Goal: Contribute content: Contribute content

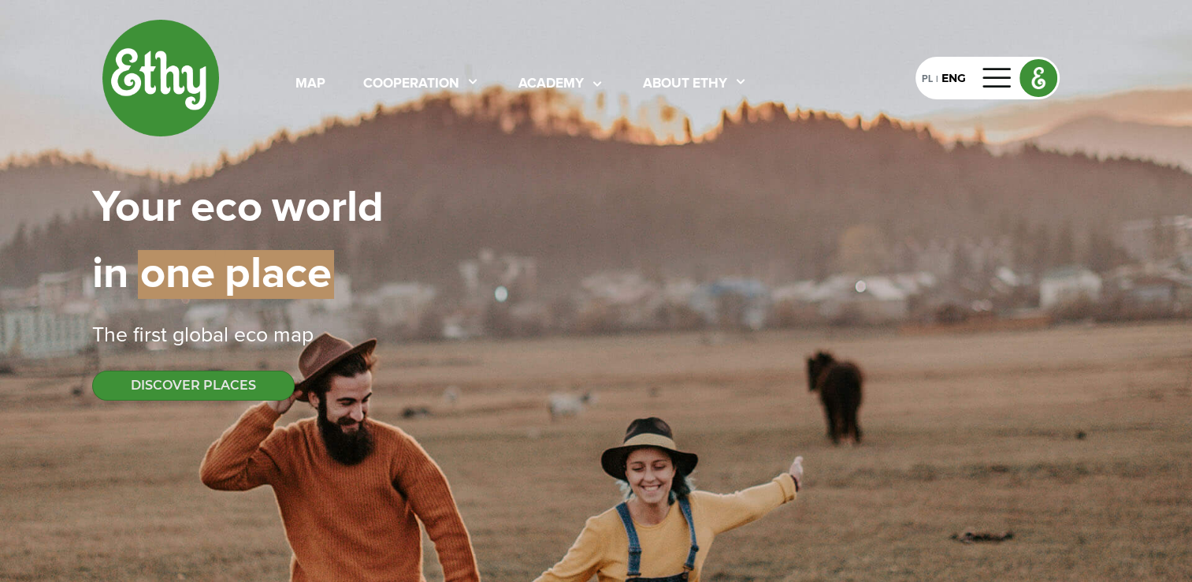
select select
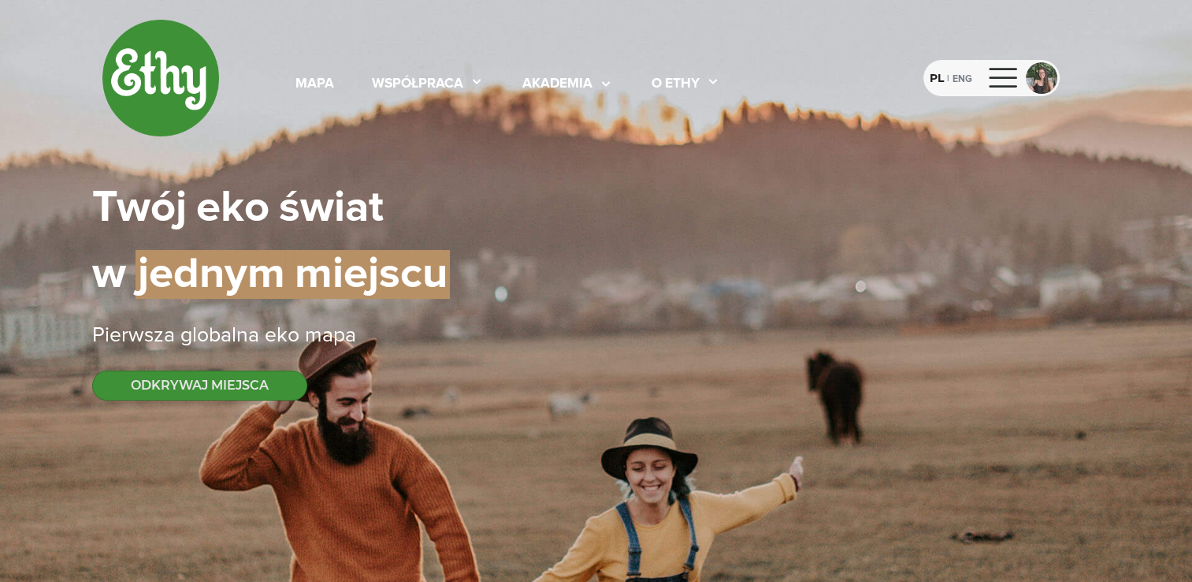
click at [1006, 73] on div at bounding box center [1004, 77] width 38 height 25
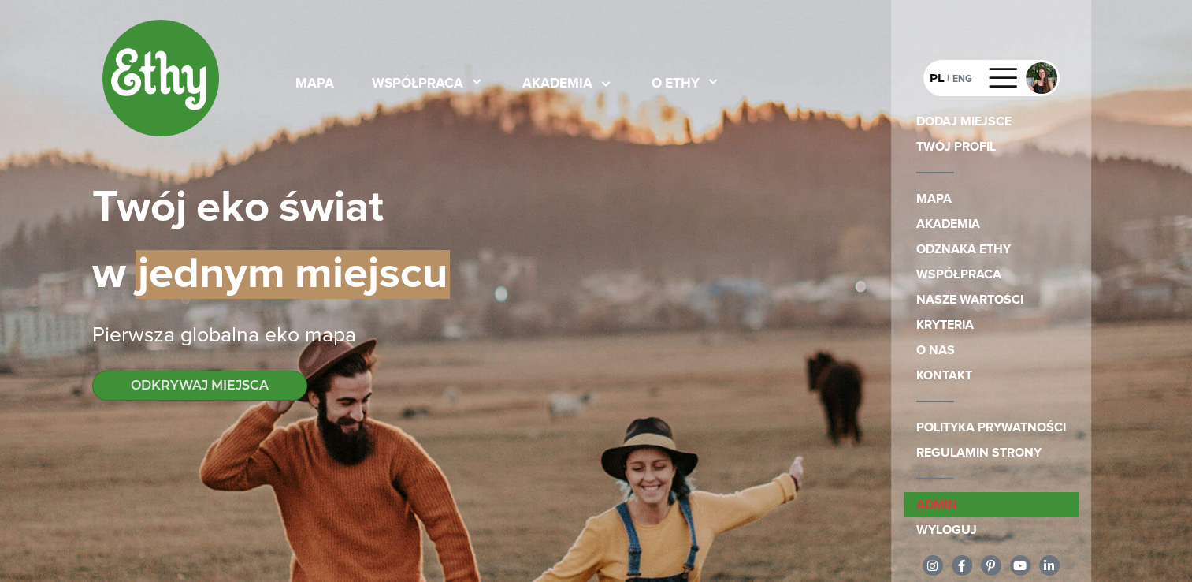
click at [932, 506] on link "admin" at bounding box center [991, 504] width 175 height 25
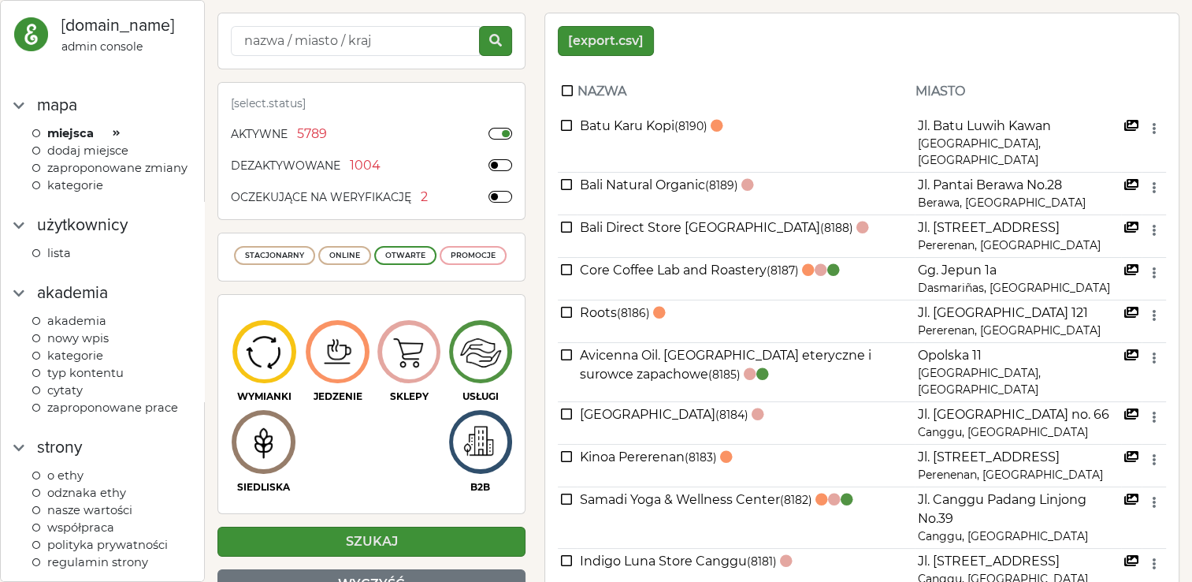
scroll to position [166, 0]
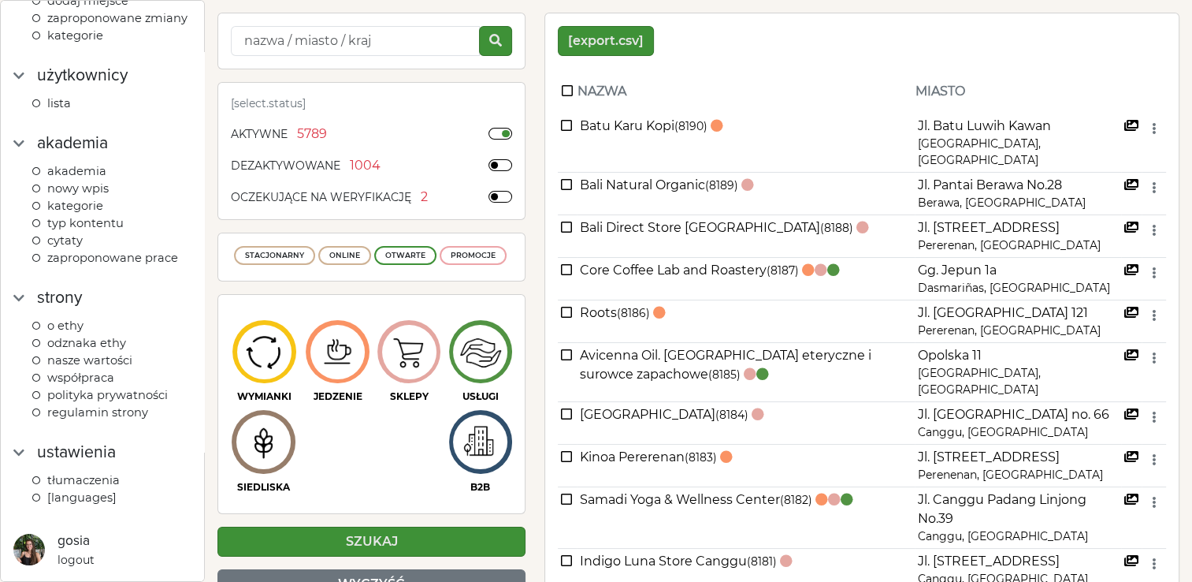
click at [105, 478] on span "Tłumaczenia" at bounding box center [83, 480] width 73 height 14
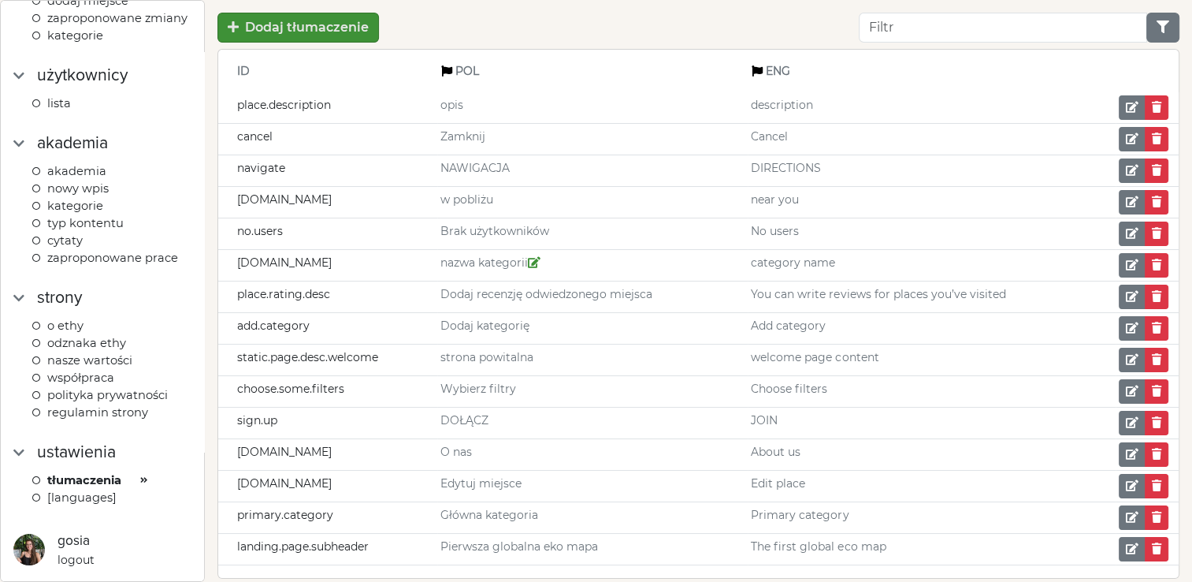
scroll to position [38, 0]
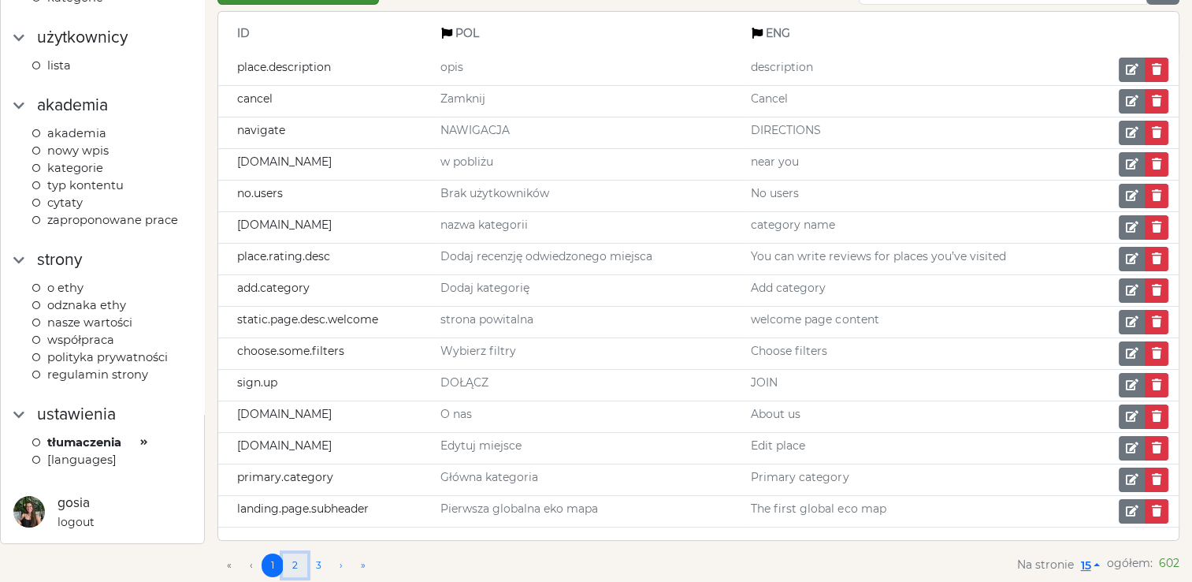
click at [300, 556] on link "2" at bounding box center [295, 565] width 24 height 24
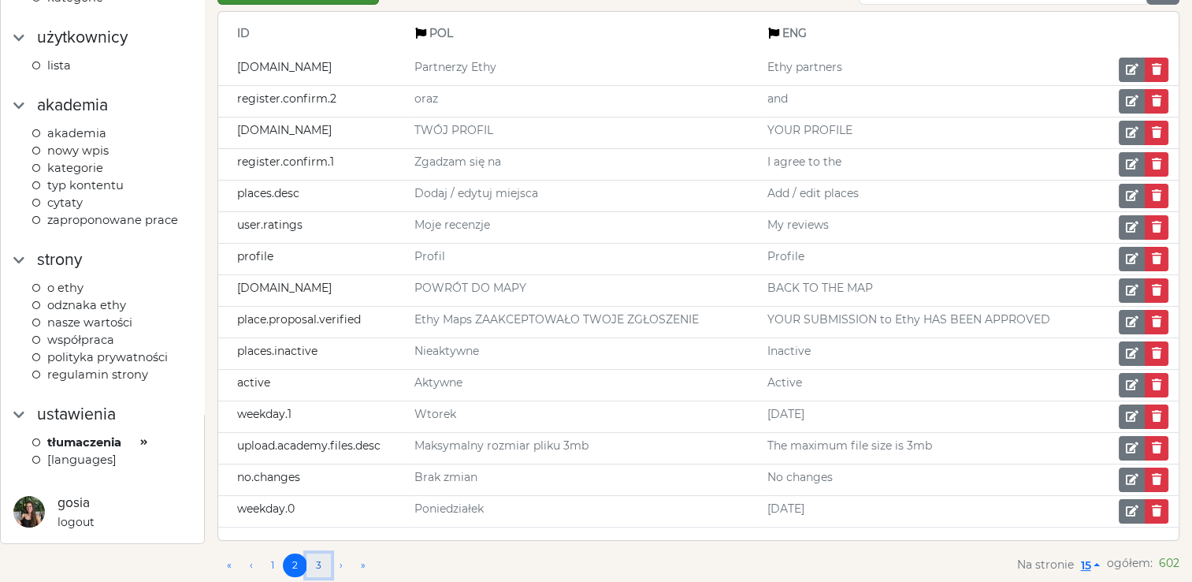
click at [314, 556] on link "3" at bounding box center [319, 565] width 24 height 24
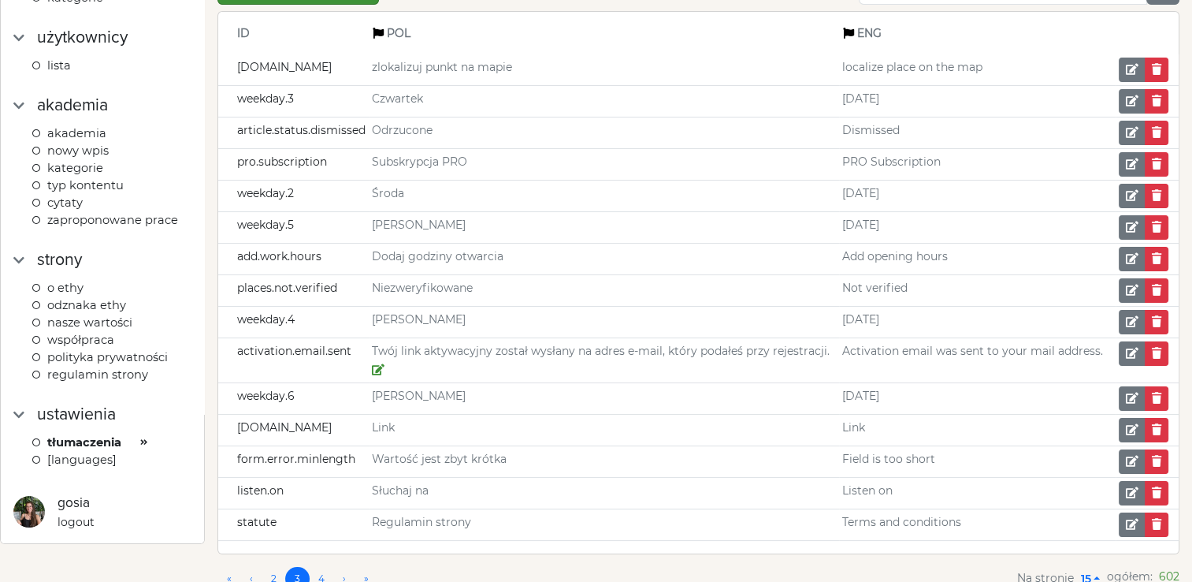
scroll to position [0, 0]
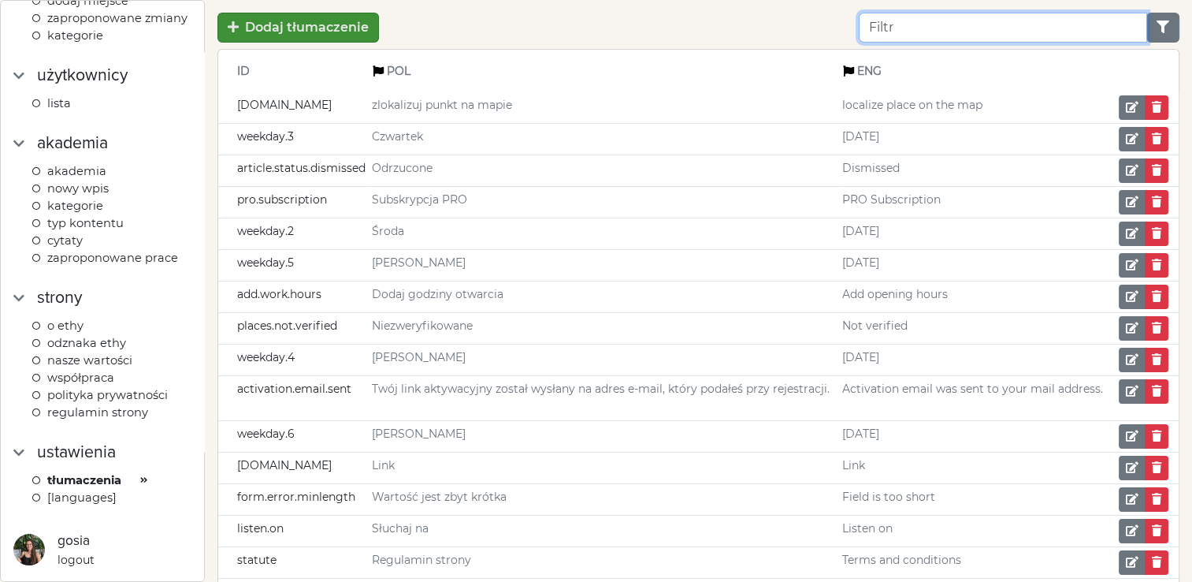
click at [908, 35] on input "Filter" at bounding box center [1003, 28] width 288 height 30
type input "akademia"
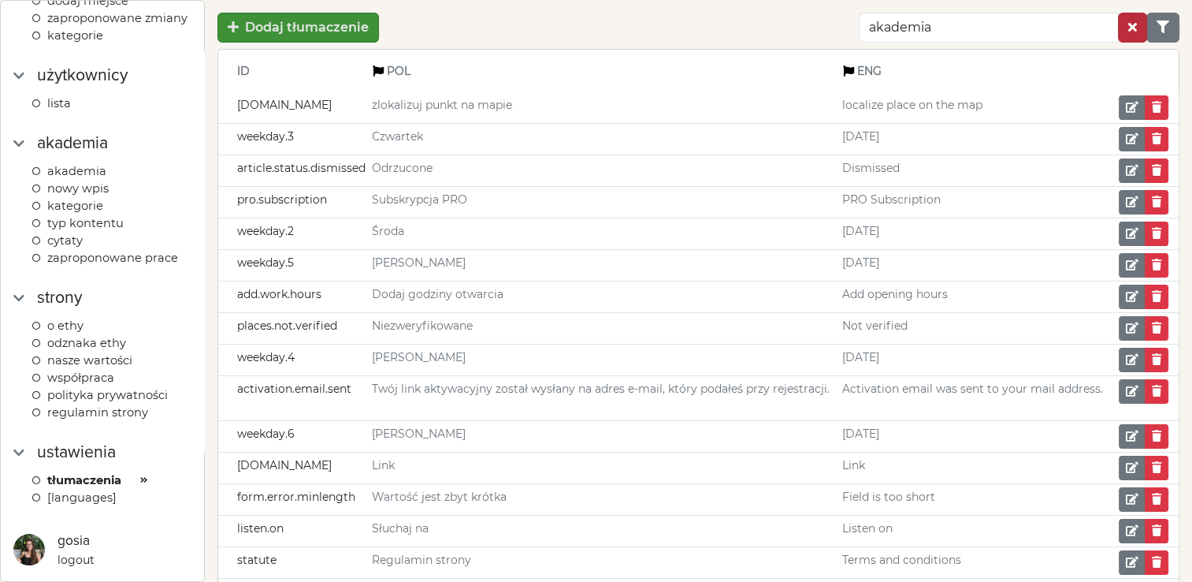
click at [1134, 37] on button "button" at bounding box center [1132, 28] width 29 height 30
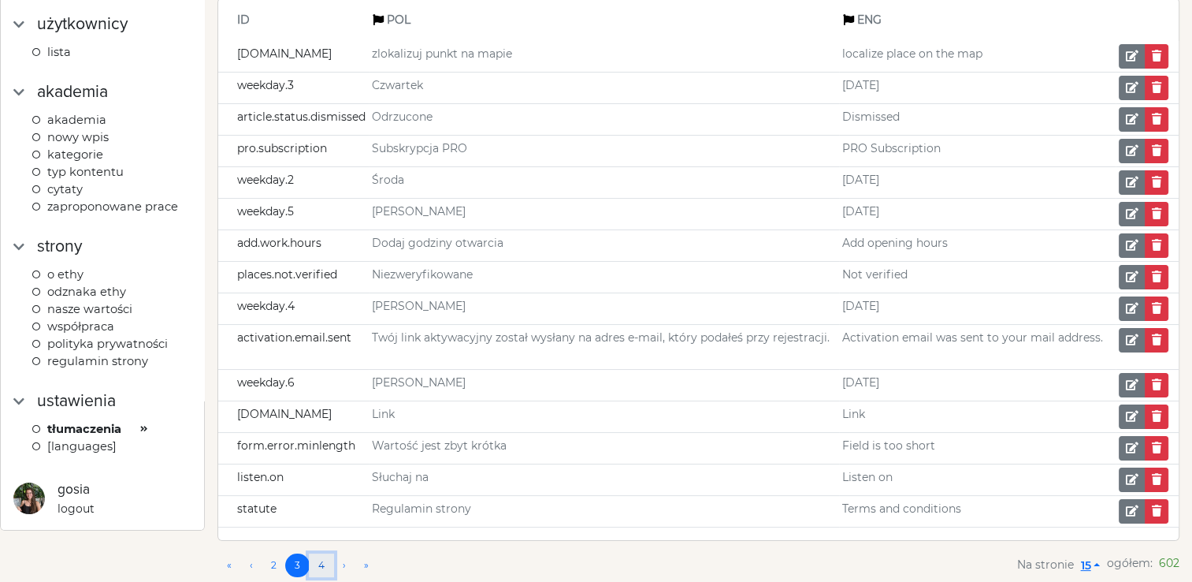
click at [317, 561] on link "4" at bounding box center [321, 565] width 25 height 24
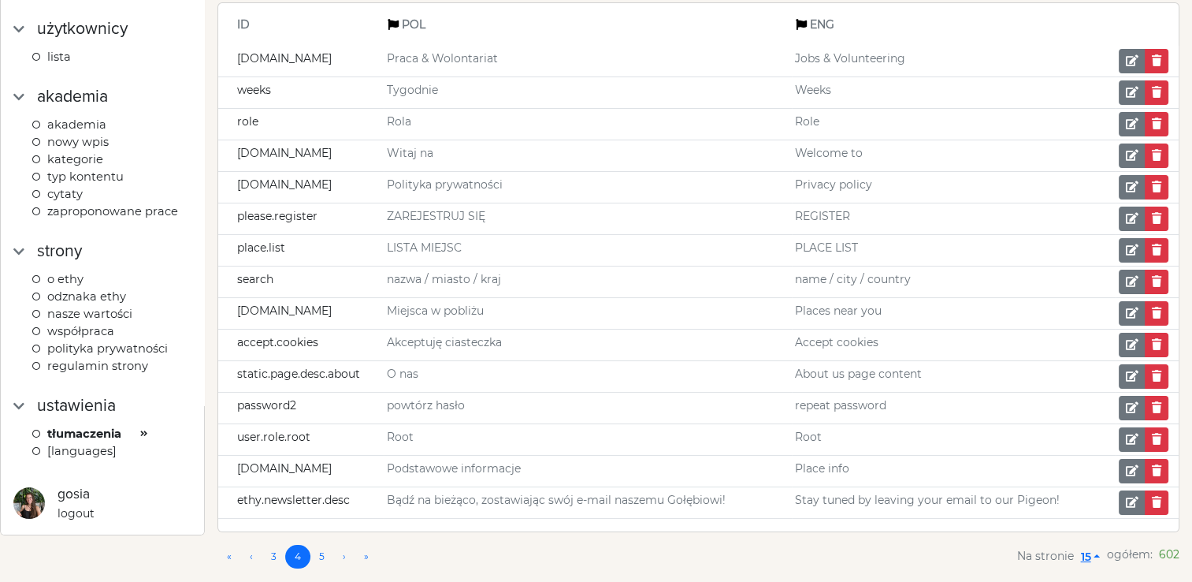
scroll to position [38, 0]
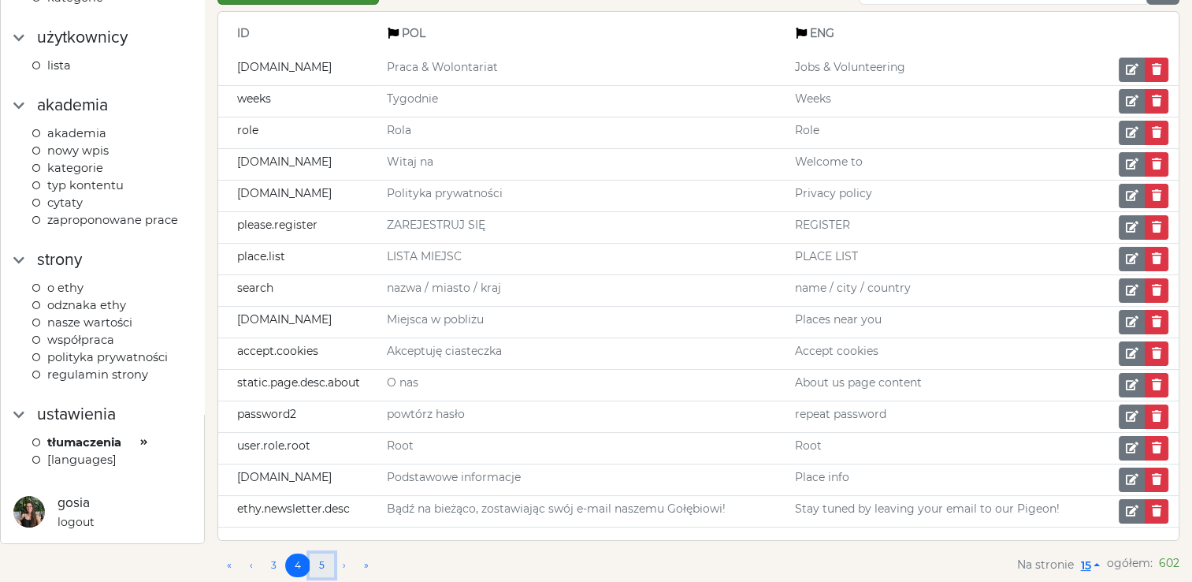
click at [325, 553] on link "5" at bounding box center [322, 565] width 24 height 24
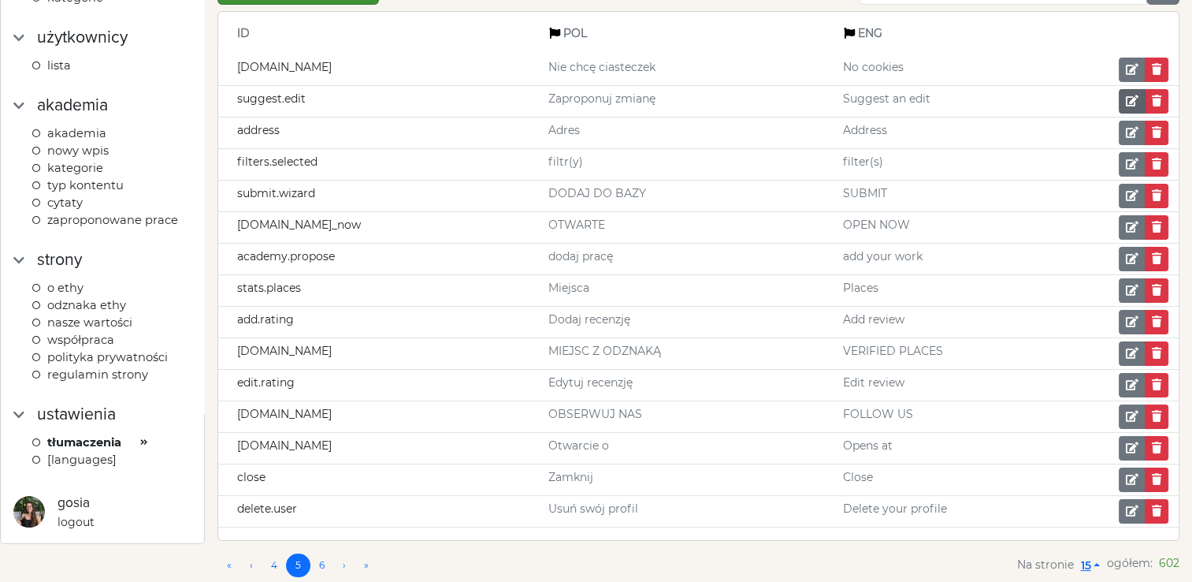
scroll to position [0, 0]
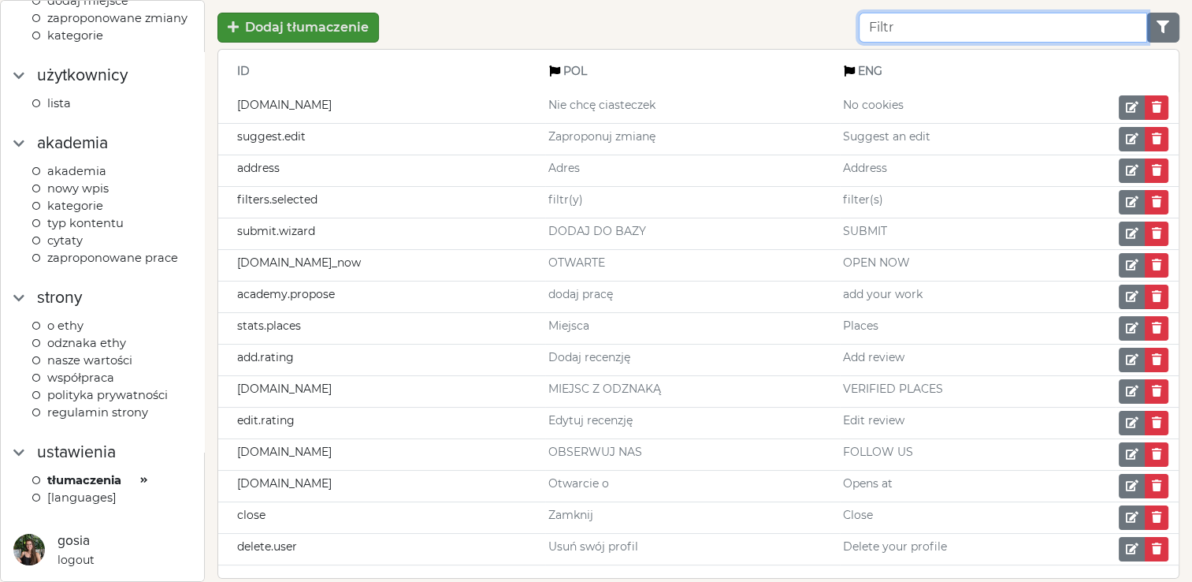
click at [943, 24] on input "Filter" at bounding box center [1003, 28] width 288 height 30
type input "ACADEMY"
click at [1022, 27] on input "ACADEMY" at bounding box center [989, 28] width 260 height 30
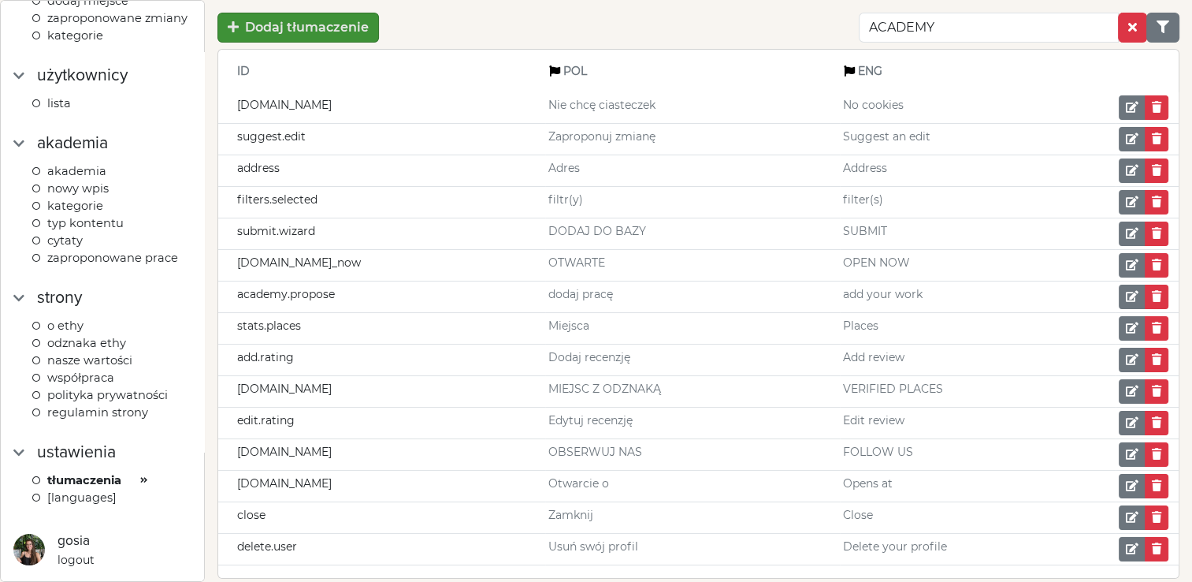
click at [746, 2] on div "Dodaj tłumaczenie ACADEMY ID POL ENG cookies.no Nie chcę ciasteczek No cookies …" at bounding box center [699, 314] width 988 height 628
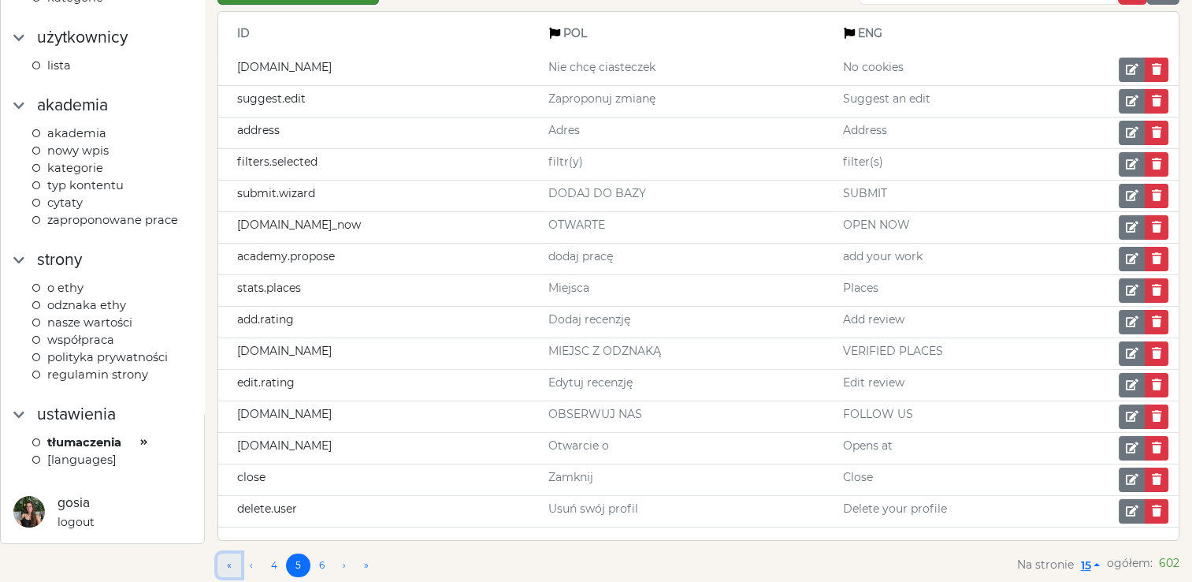
click at [230, 556] on link "«" at bounding box center [230, 565] width 24 height 24
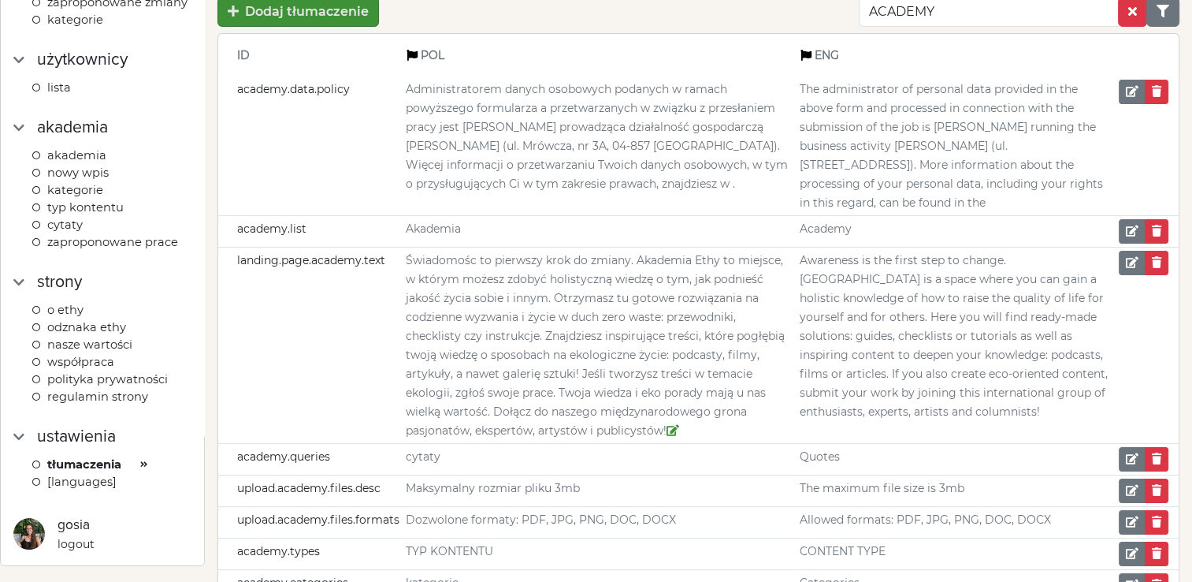
scroll to position [13, 0]
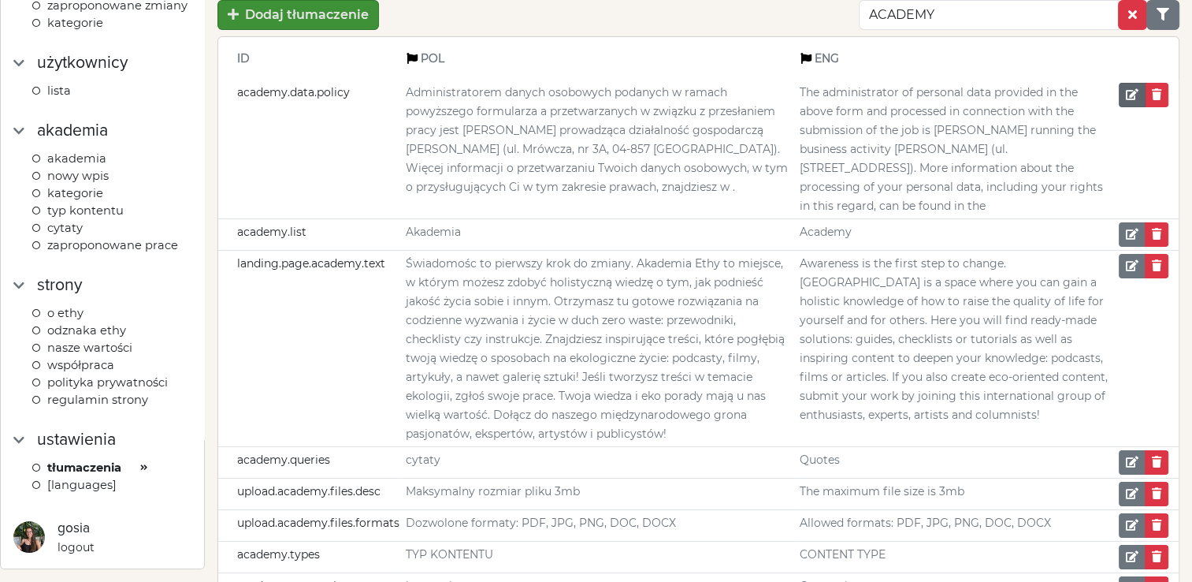
click at [1127, 94] on em "Category config" at bounding box center [1132, 94] width 13 height 11
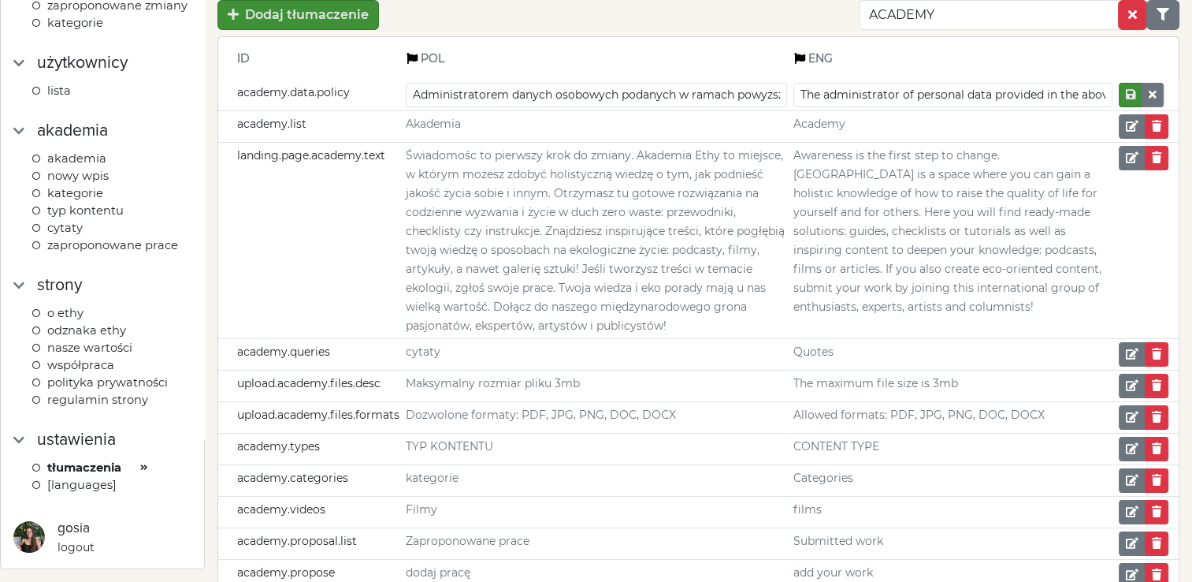
scroll to position [0, 1702]
click at [547, 86] on input "Administratorem danych osobowych podanych w ramach powyższego formularza a prze…" at bounding box center [596, 95] width 381 height 24
click at [692, 40] on th "POL" at bounding box center [597, 58] width 388 height 43
click at [439, 123] on span "Akademia" at bounding box center [440, 124] width 68 height 14
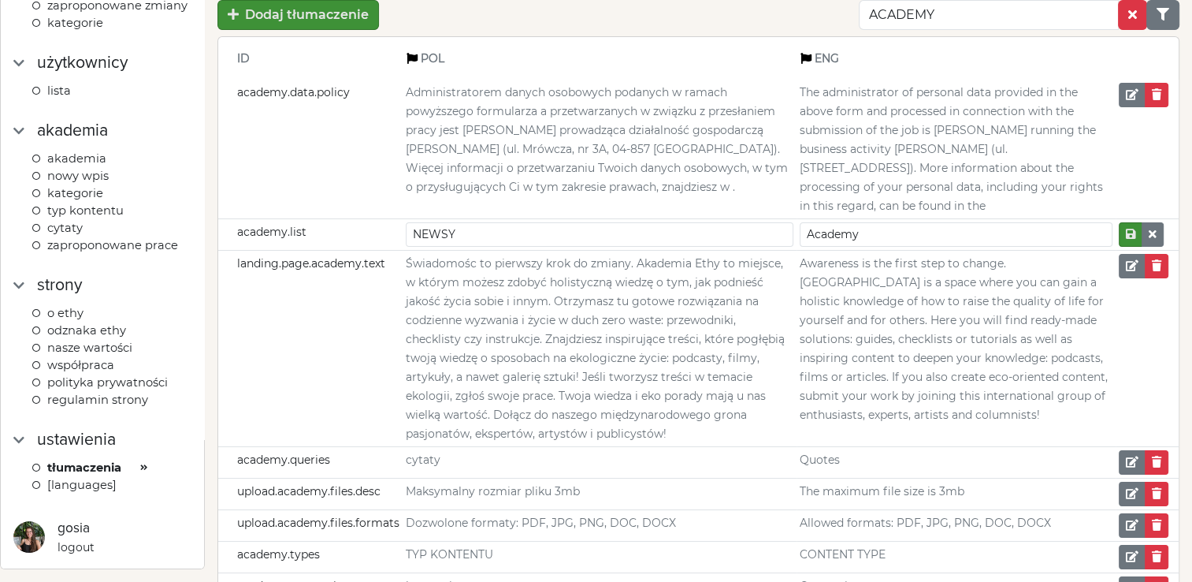
type input "NEWSY"
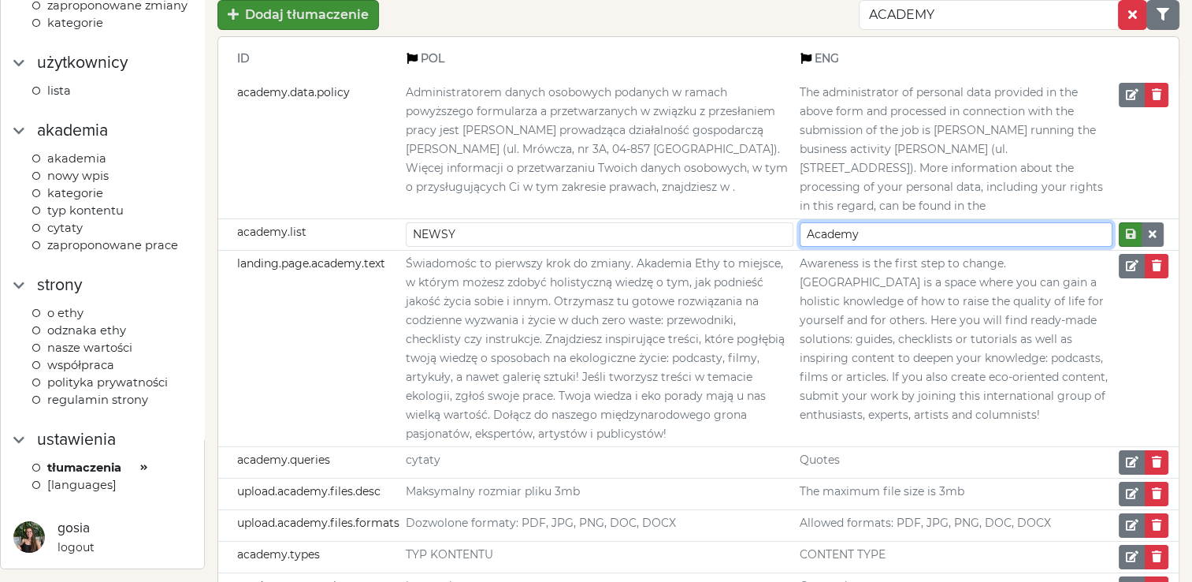
drag, startPoint x: 895, startPoint y: 253, endPoint x: 777, endPoint y: 249, distance: 118.3
click at [777, 249] on tr "academy.list NEWSY Academy" at bounding box center [698, 235] width 961 height 32
type input "NEWS"
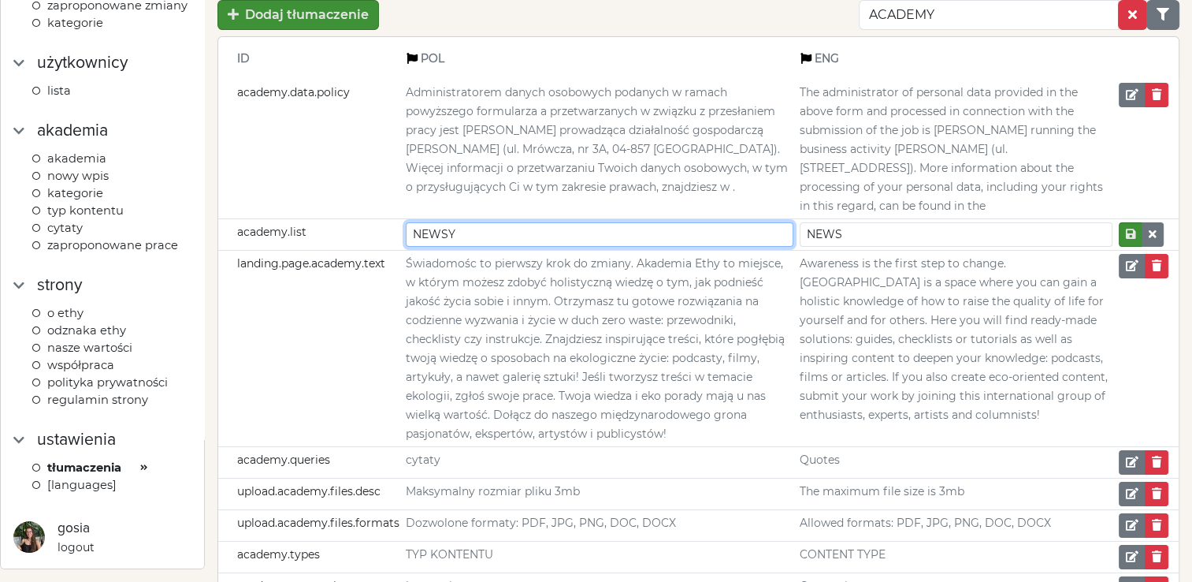
click at [414, 247] on input "NEWSY" at bounding box center [600, 234] width 388 height 24
type input "Akademia"
type input "Academy"
type input "A"
type input "EKO NEWSY"
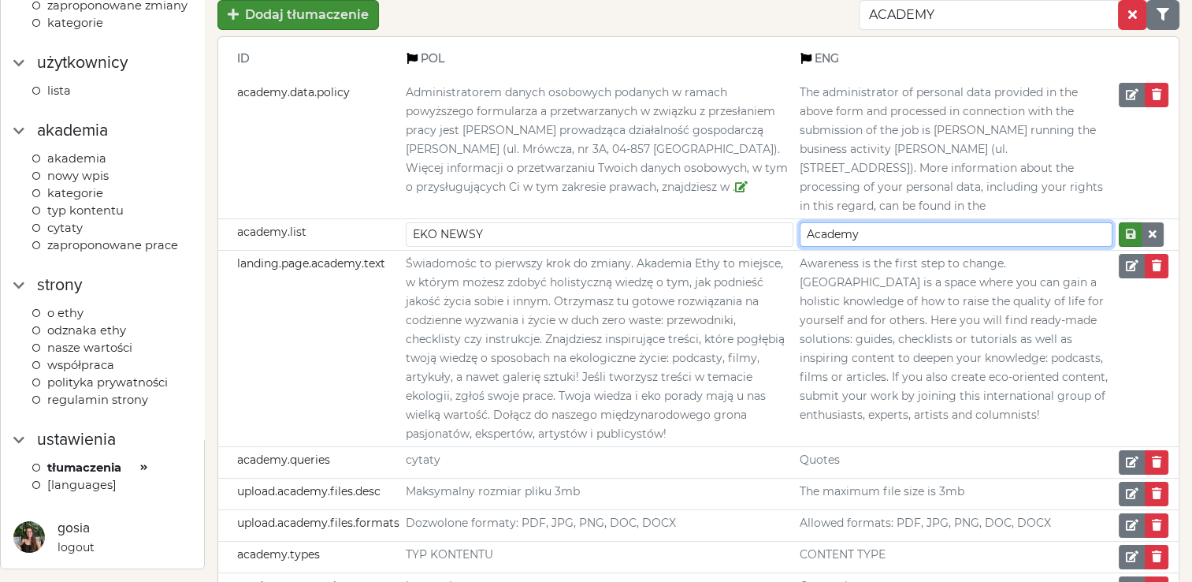
drag, startPoint x: 902, startPoint y: 255, endPoint x: 729, endPoint y: 219, distance: 176.4
click at [729, 219] on tbody "academy.data.policy Administratorem danych osobowych podanych w ramach powyższe…" at bounding box center [698, 453] width 961 height 746
type input "EKO"
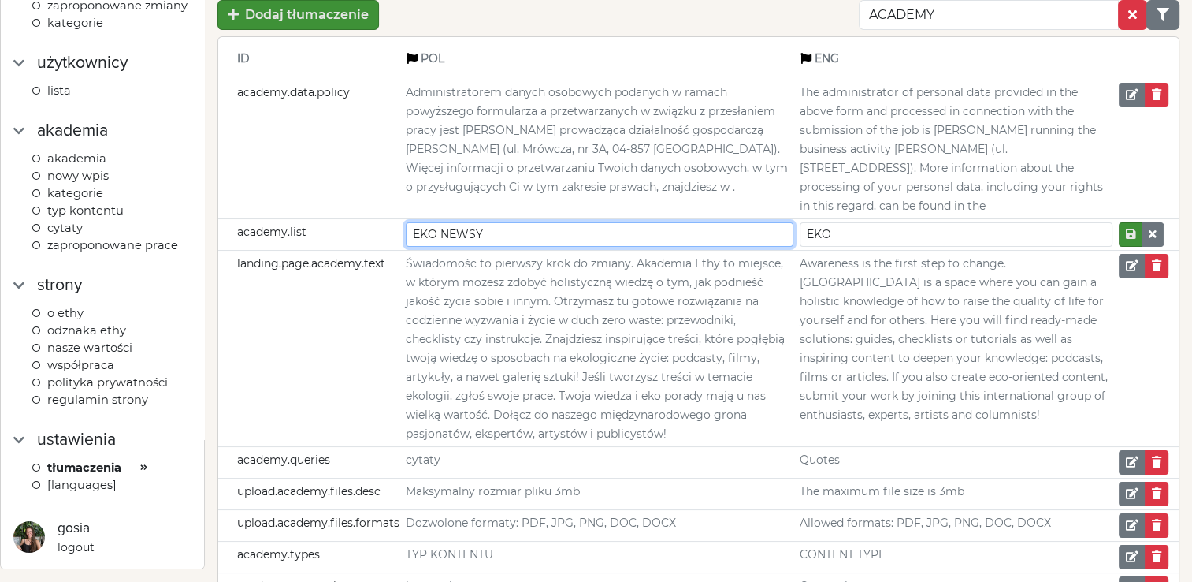
drag, startPoint x: 517, startPoint y: 255, endPoint x: 441, endPoint y: 260, distance: 76.6
click at [441, 247] on input "EKO NEWSY" at bounding box center [600, 234] width 388 height 24
type input "Akademia"
type input "Academy"
type input "A"
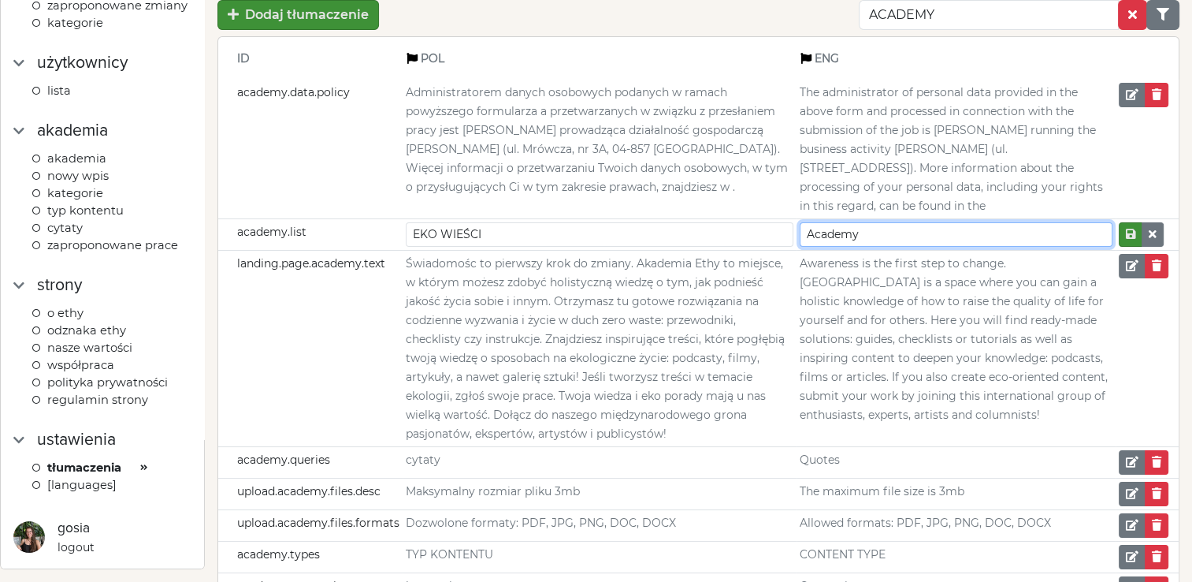
click at [873, 247] on input "Academy" at bounding box center [956, 234] width 313 height 24
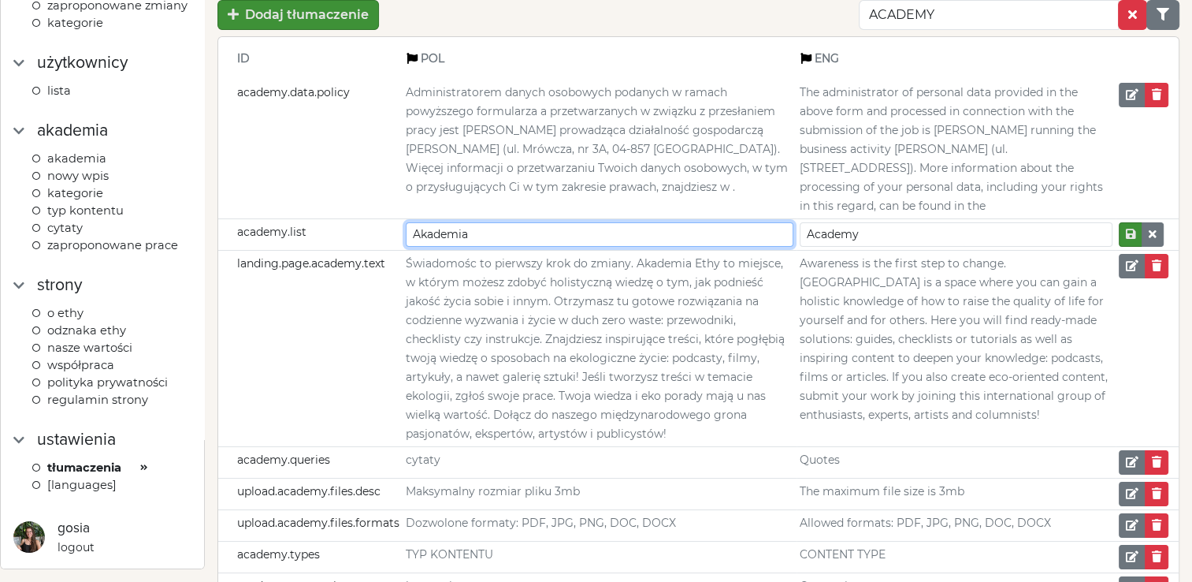
drag, startPoint x: 480, startPoint y: 253, endPoint x: 381, endPoint y: 252, distance: 98.5
click at [381, 251] on tr "academy.list Akademia Academy" at bounding box center [698, 235] width 961 height 32
type input "B"
type input "E"
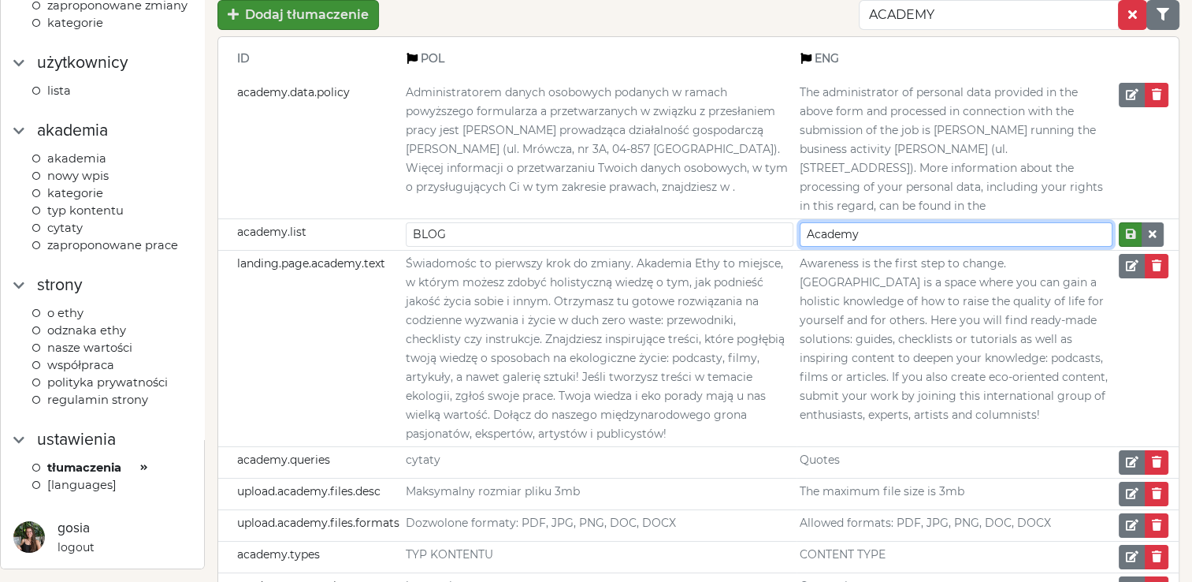
click at [908, 247] on input "Academy" at bounding box center [956, 234] width 313 height 24
type input "Akademia"
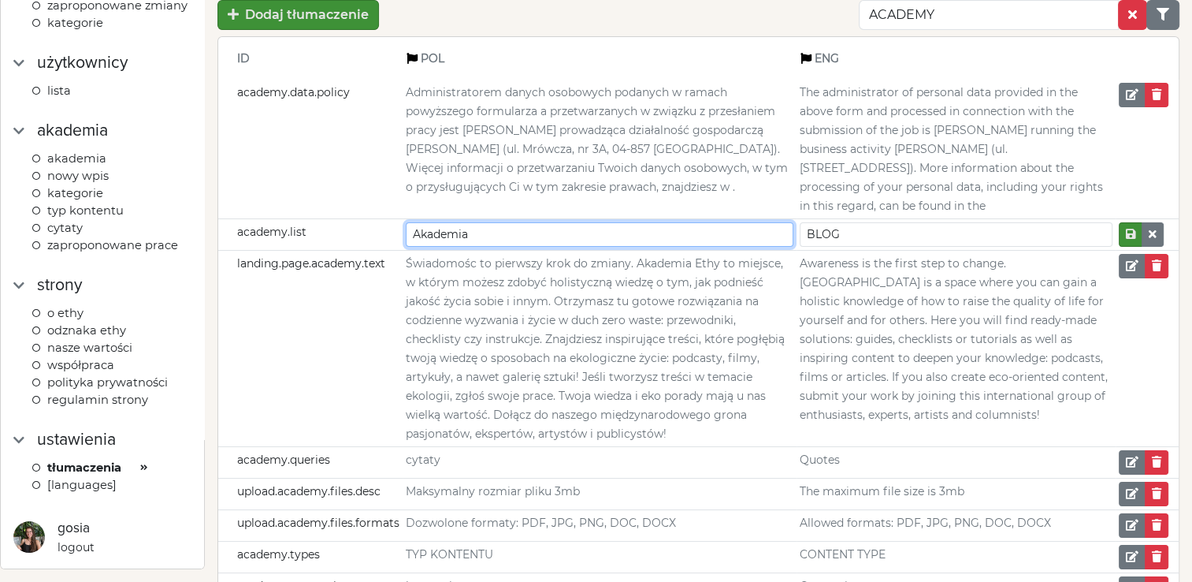
click at [562, 247] on input "Akademia" at bounding box center [600, 234] width 388 height 24
type input "Academy"
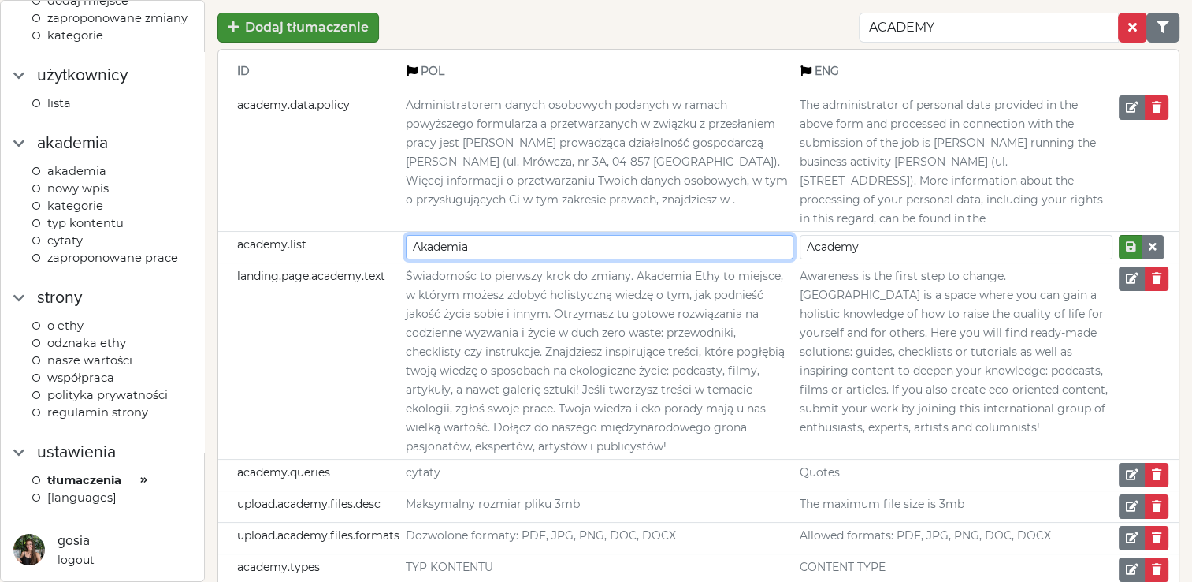
drag, startPoint x: 482, startPoint y: 267, endPoint x: 392, endPoint y: 257, distance: 91.2
click at [392, 257] on tr "academy.list Akademia Academy" at bounding box center [698, 248] width 961 height 32
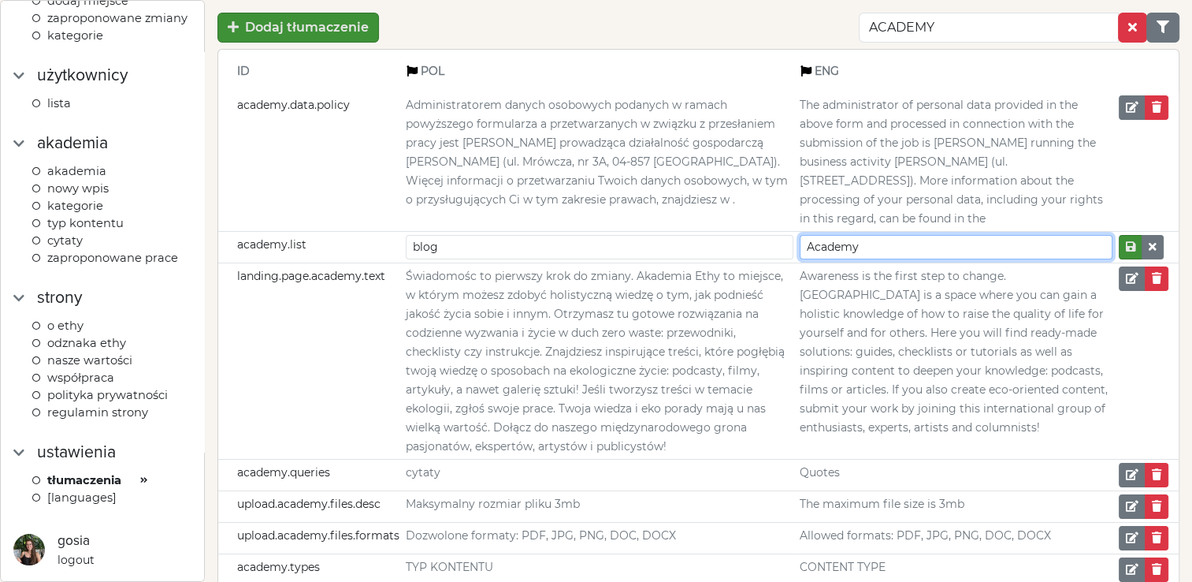
click at [938, 259] on input "Academy" at bounding box center [956, 247] width 313 height 24
type input "Akademia"
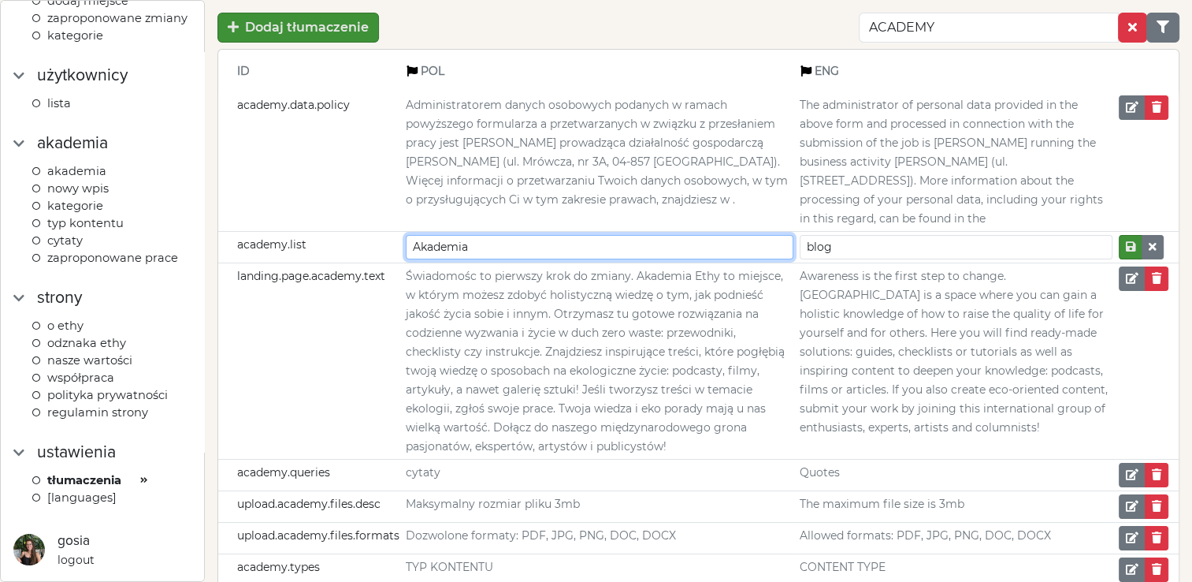
click at [722, 259] on input "Akademia" at bounding box center [600, 247] width 388 height 24
type input "Academy"
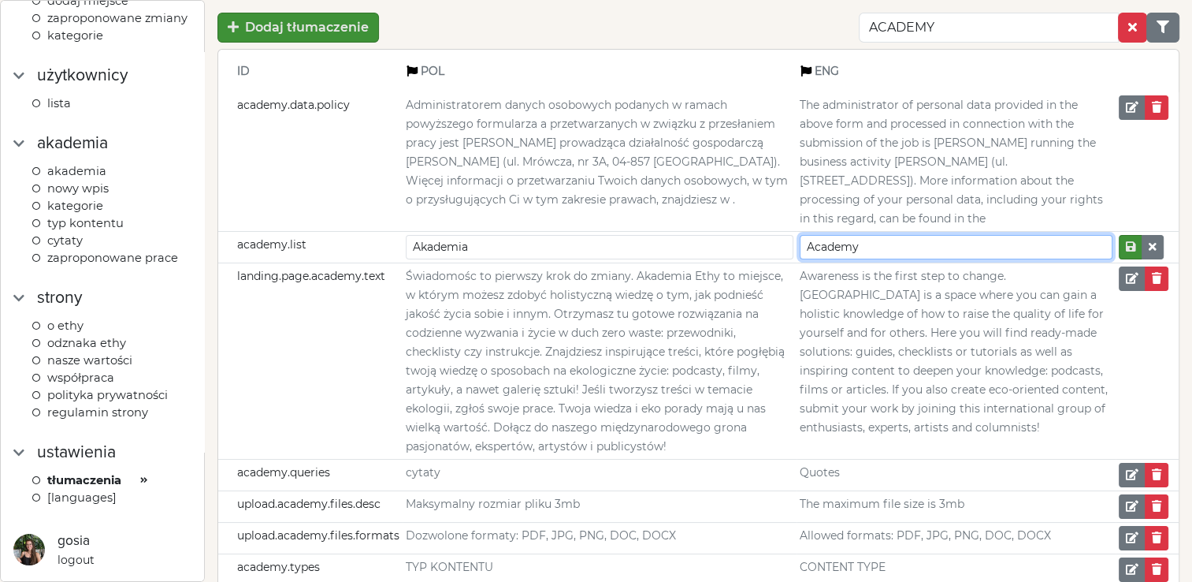
click at [889, 259] on input "Academy" at bounding box center [956, 247] width 313 height 24
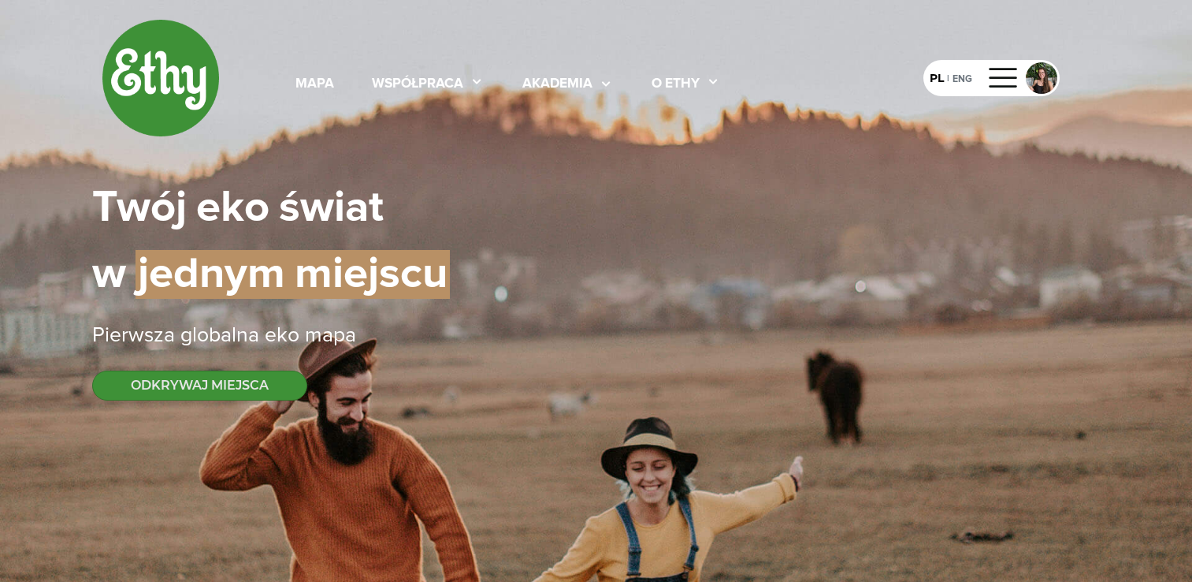
select select
click at [1006, 75] on div at bounding box center [1004, 77] width 38 height 25
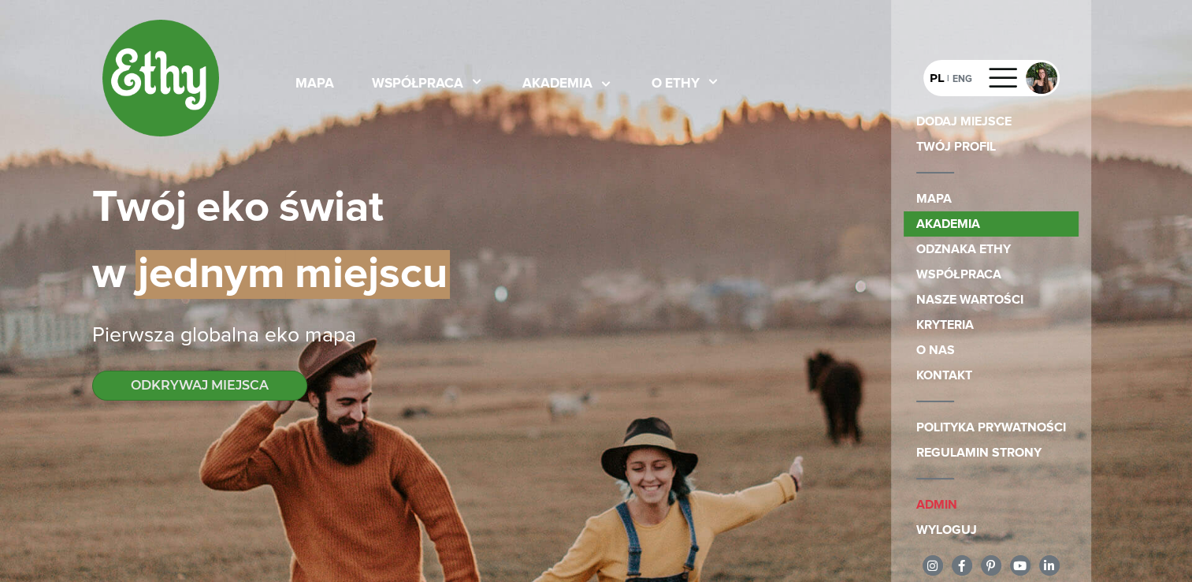
click at [960, 229] on link "akademia" at bounding box center [991, 223] width 175 height 25
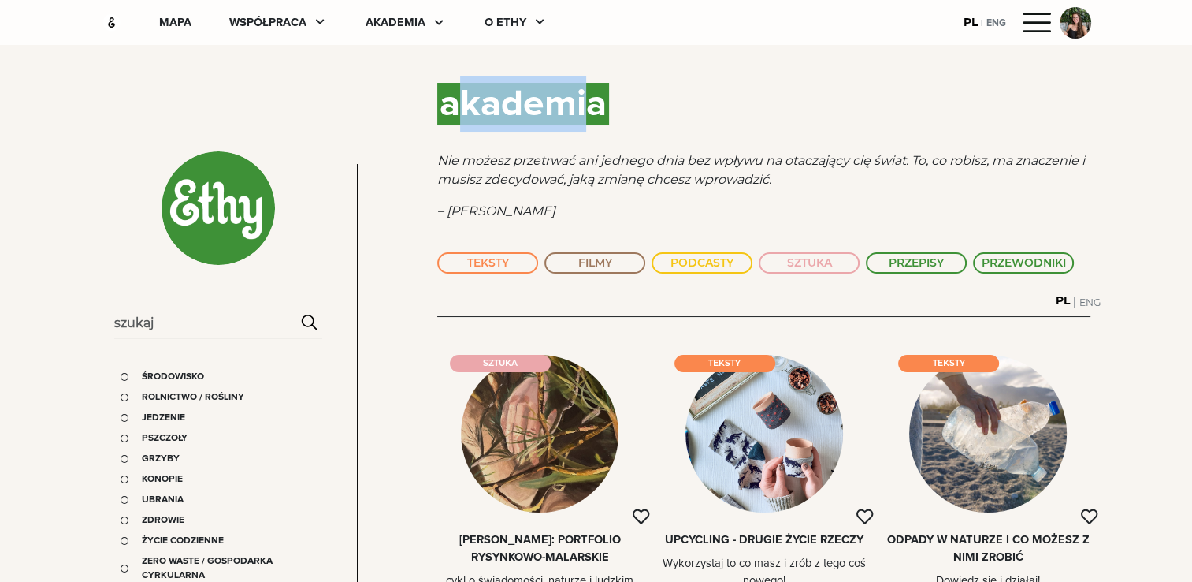
drag, startPoint x: 452, startPoint y: 101, endPoint x: 596, endPoint y: 96, distance: 144.3
click at [596, 96] on span "akademia" at bounding box center [523, 104] width 172 height 43
drag, startPoint x: 596, startPoint y: 96, endPoint x: 903, endPoint y: 106, distance: 307.6
click at [903, 106] on div "akademia" at bounding box center [763, 104] width 653 height 57
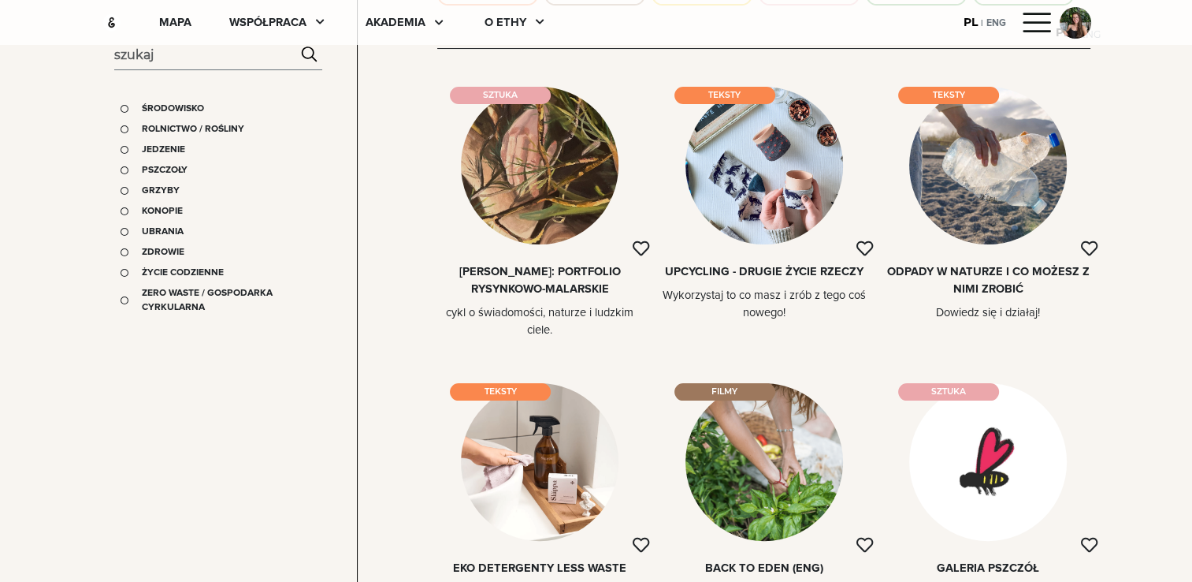
scroll to position [273, 0]
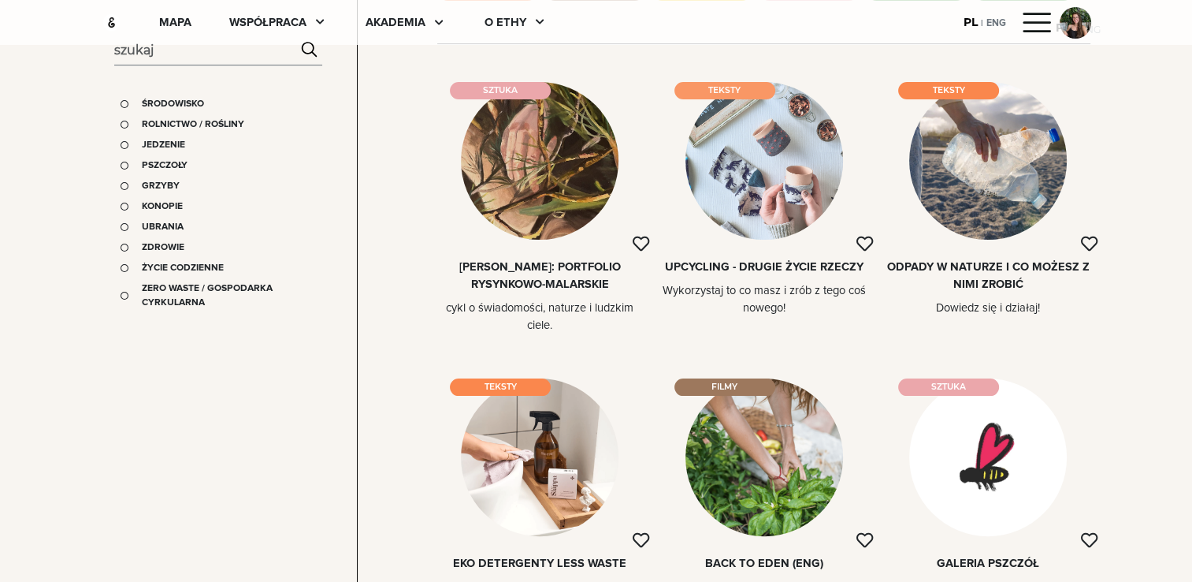
click at [737, 201] on div at bounding box center [765, 161] width 158 height 158
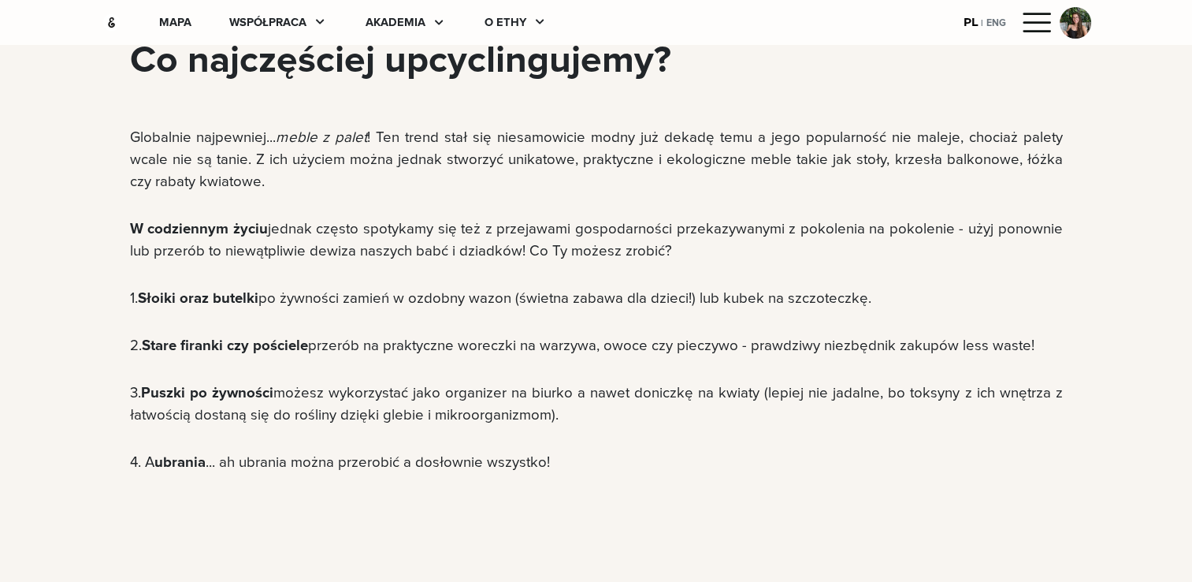
scroll to position [1193, 0]
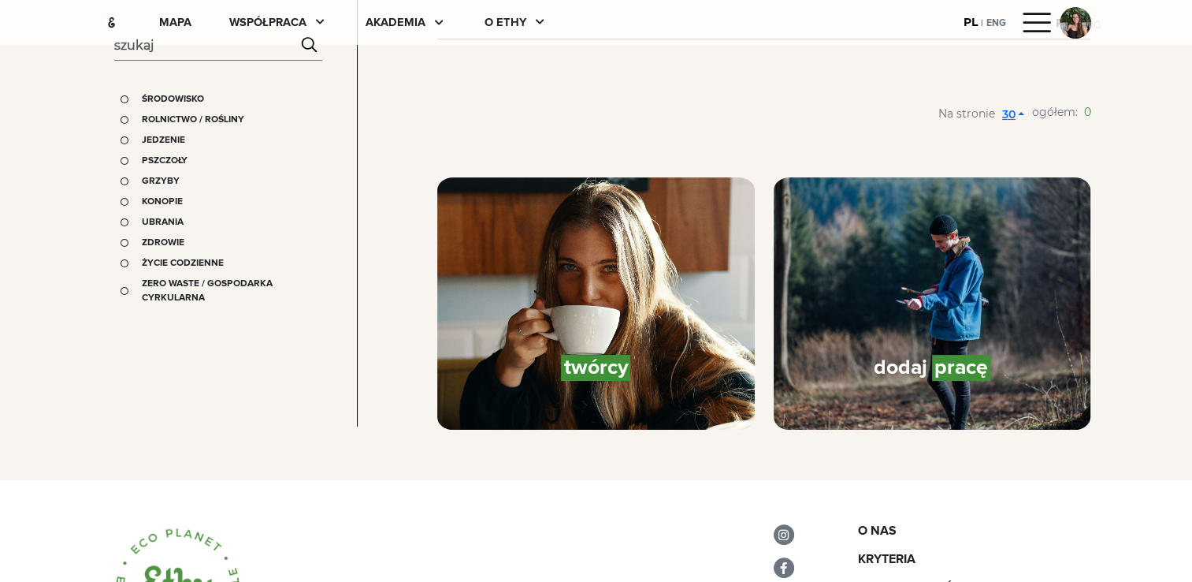
scroll to position [273, 0]
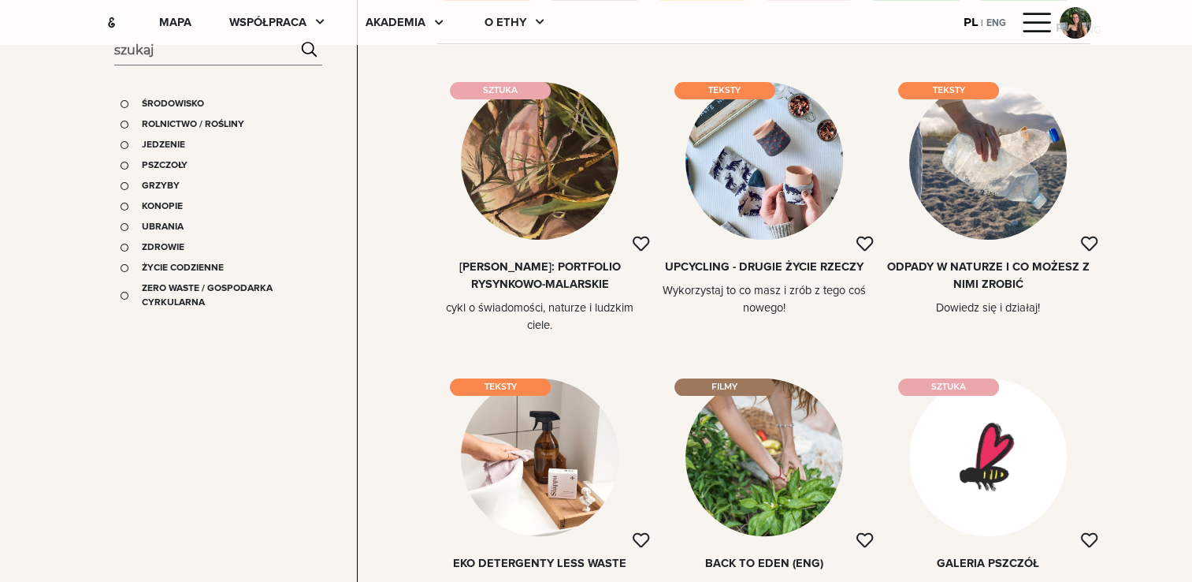
click at [998, 260] on div "Odpady w naturze i co możesz z nimi zrobić" at bounding box center [988, 276] width 205 height 35
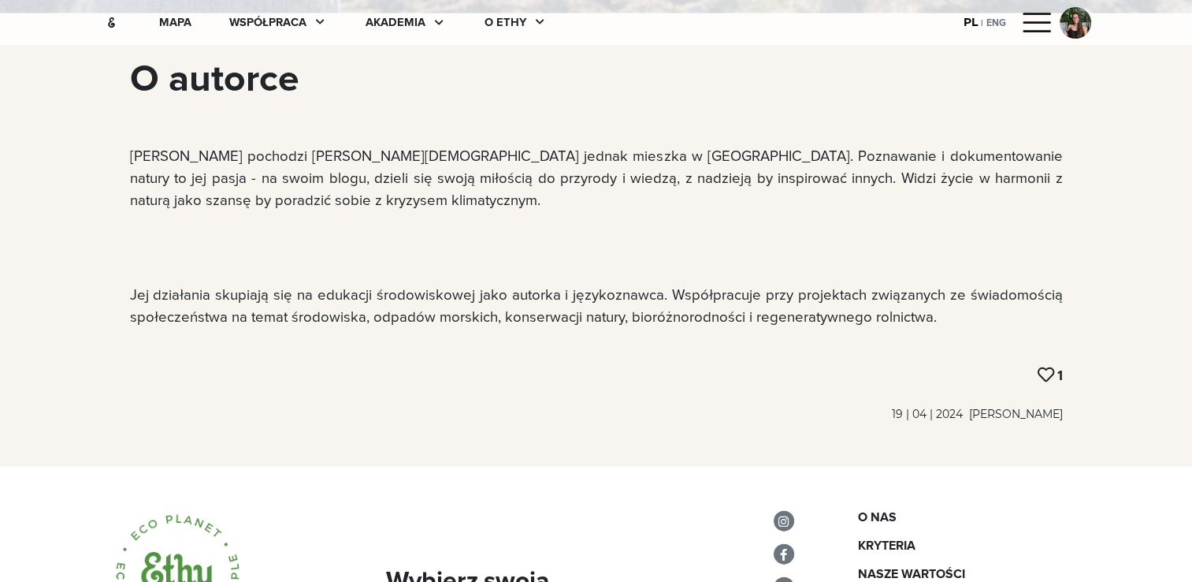
scroll to position [3434, 0]
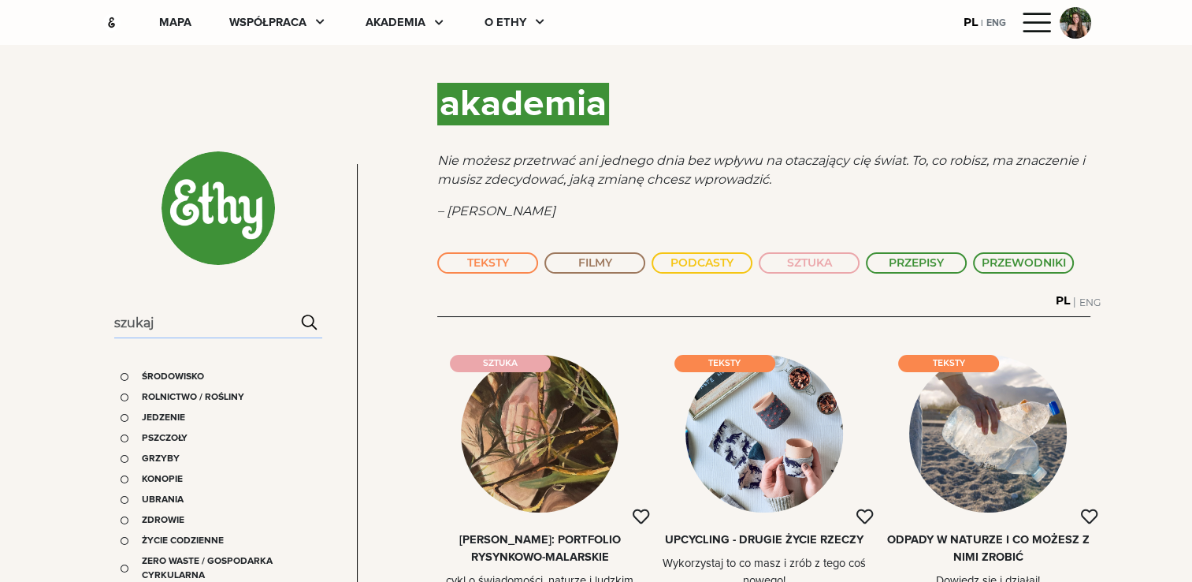
click at [244, 334] on input "Search" at bounding box center [218, 323] width 208 height 29
type input "perec"
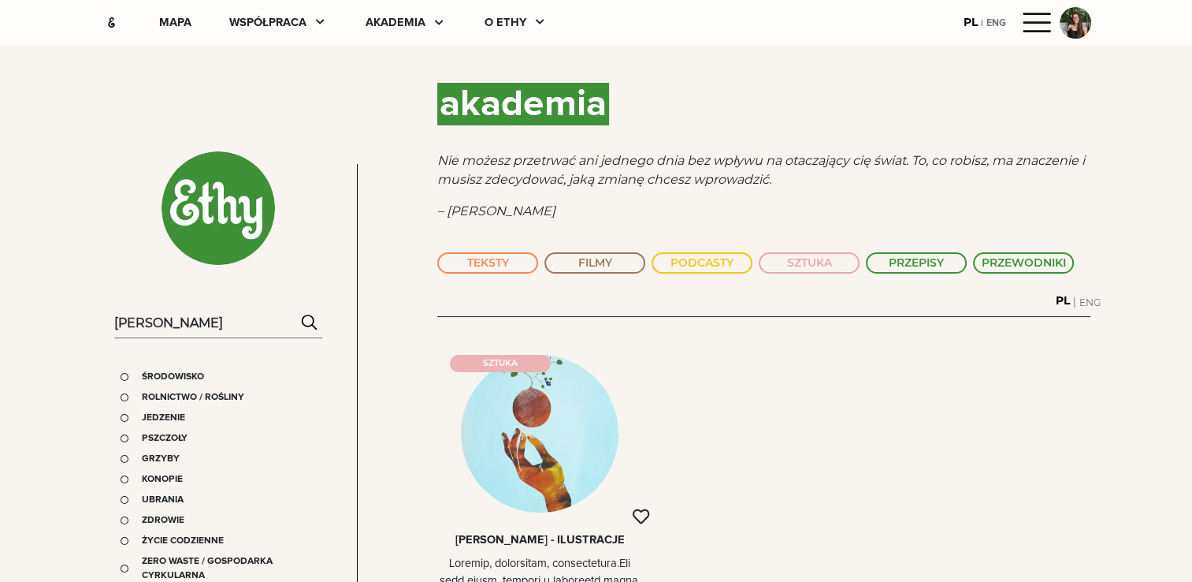
click at [608, 411] on div at bounding box center [540, 434] width 158 height 158
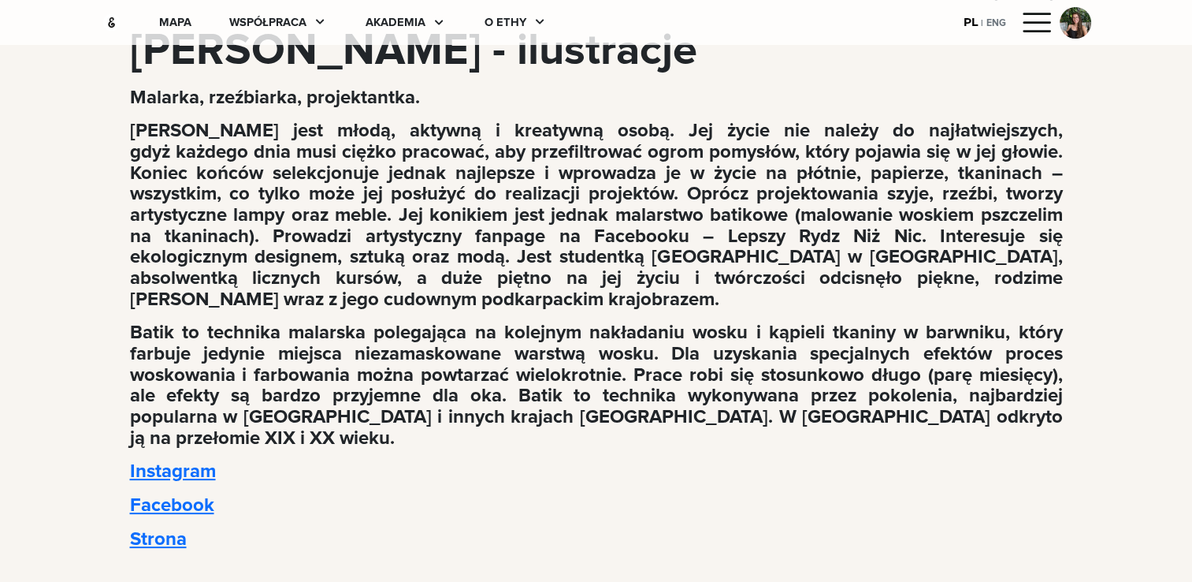
scroll to position [371, 0]
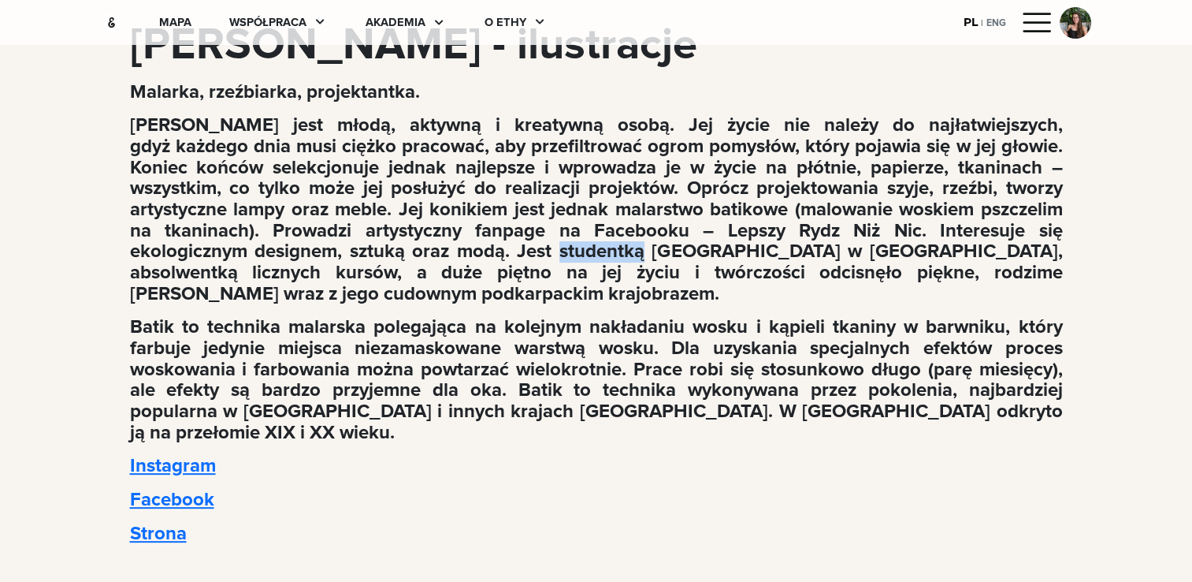
drag, startPoint x: 441, startPoint y: 251, endPoint x: 529, endPoint y: 252, distance: 88.3
click at [529, 252] on p "Ola jest młodą, aktywną i kreatywną osobą. Jej życie nie należy do najłatwiejsz…" at bounding box center [596, 209] width 933 height 189
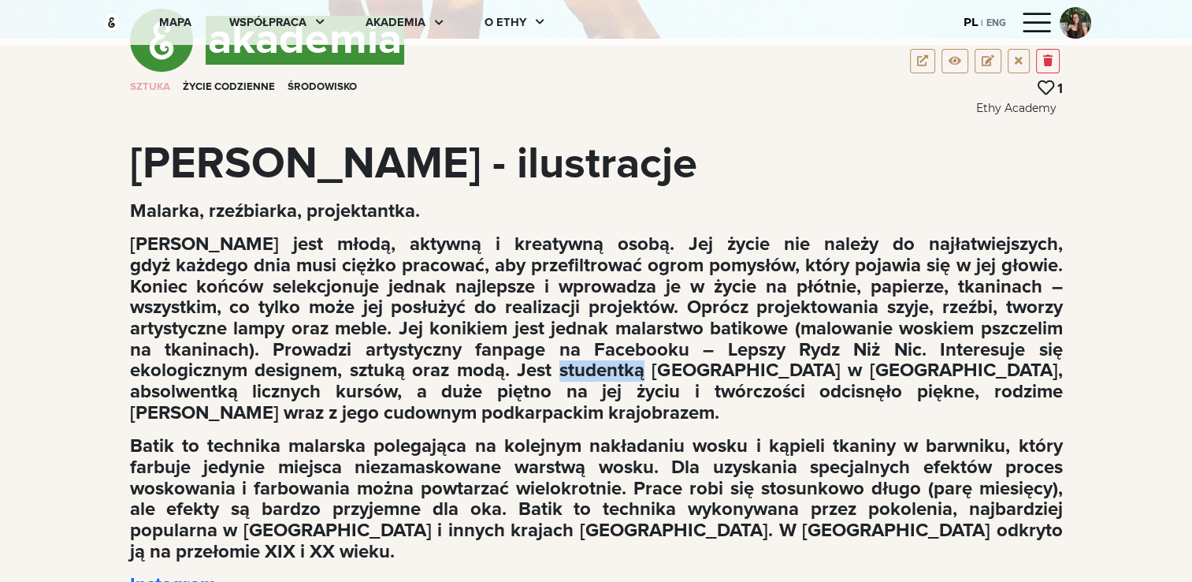
scroll to position [255, 0]
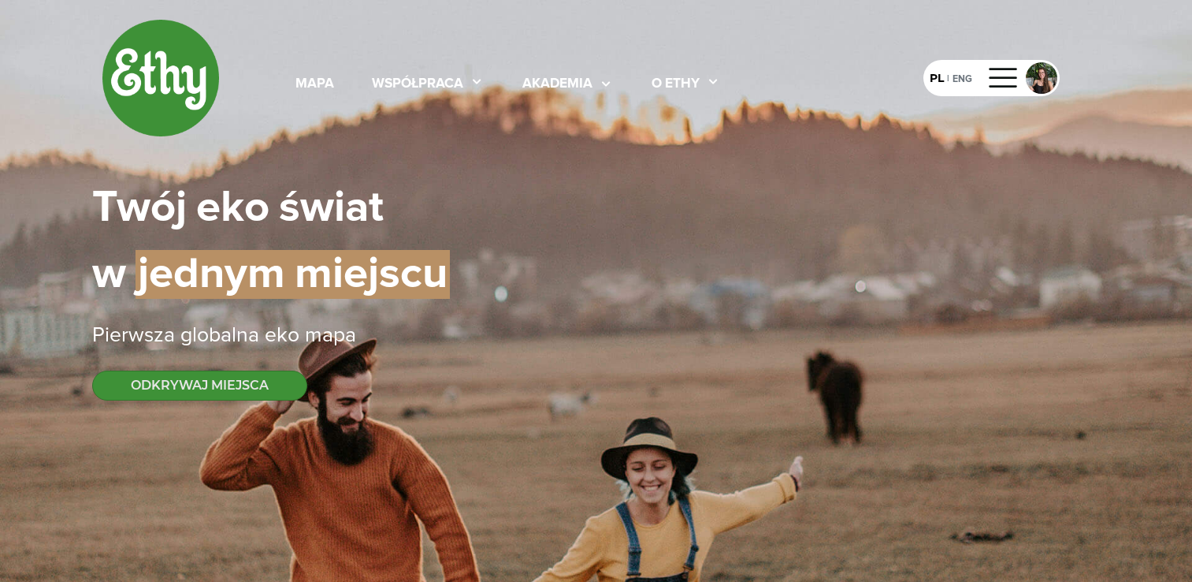
select select
click at [565, 84] on div "akademia" at bounding box center [558, 84] width 70 height 20
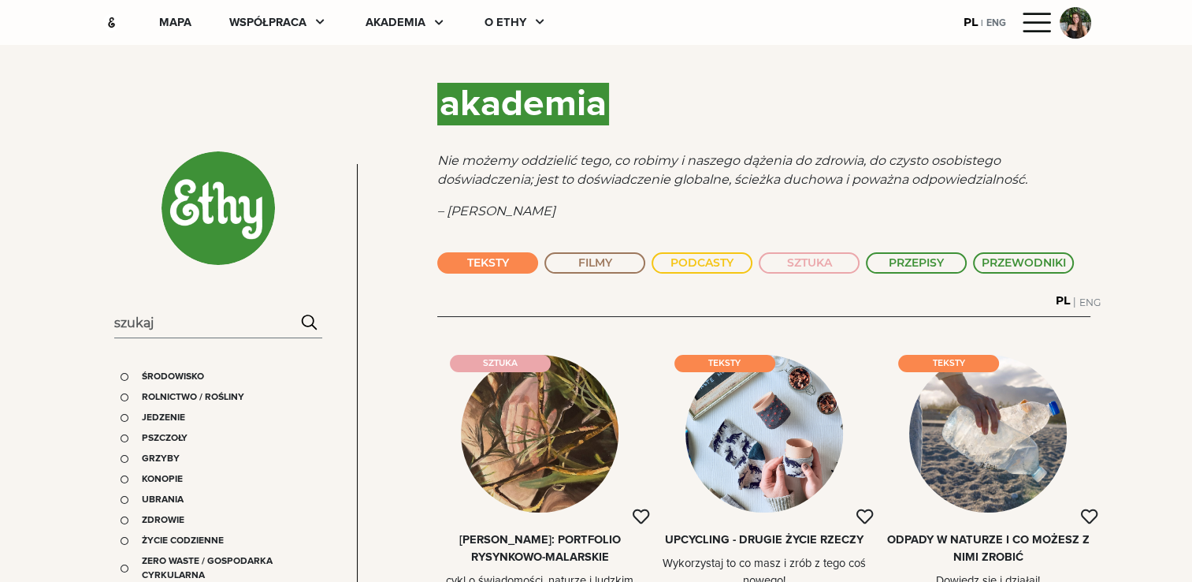
click at [486, 265] on button "TEKSTY" at bounding box center [487, 262] width 101 height 21
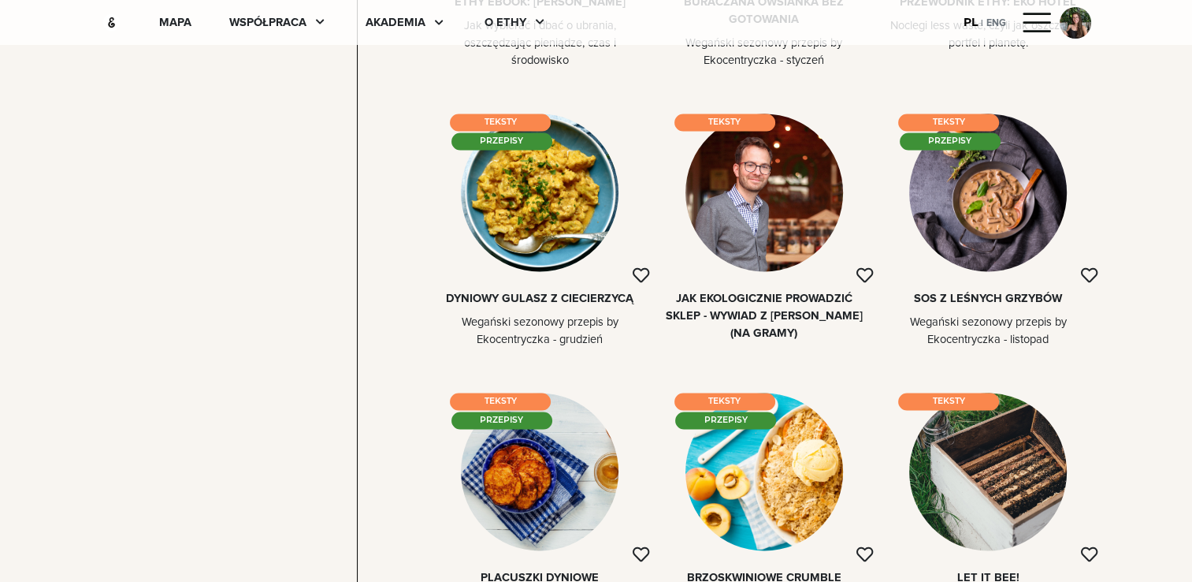
scroll to position [2358, 0]
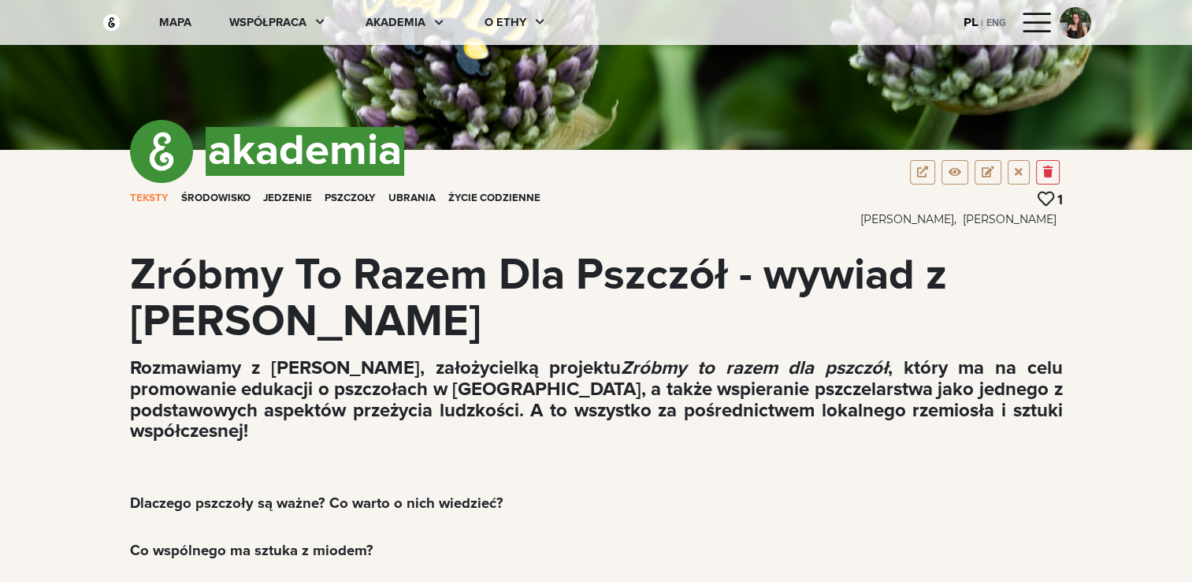
scroll to position [142, 0]
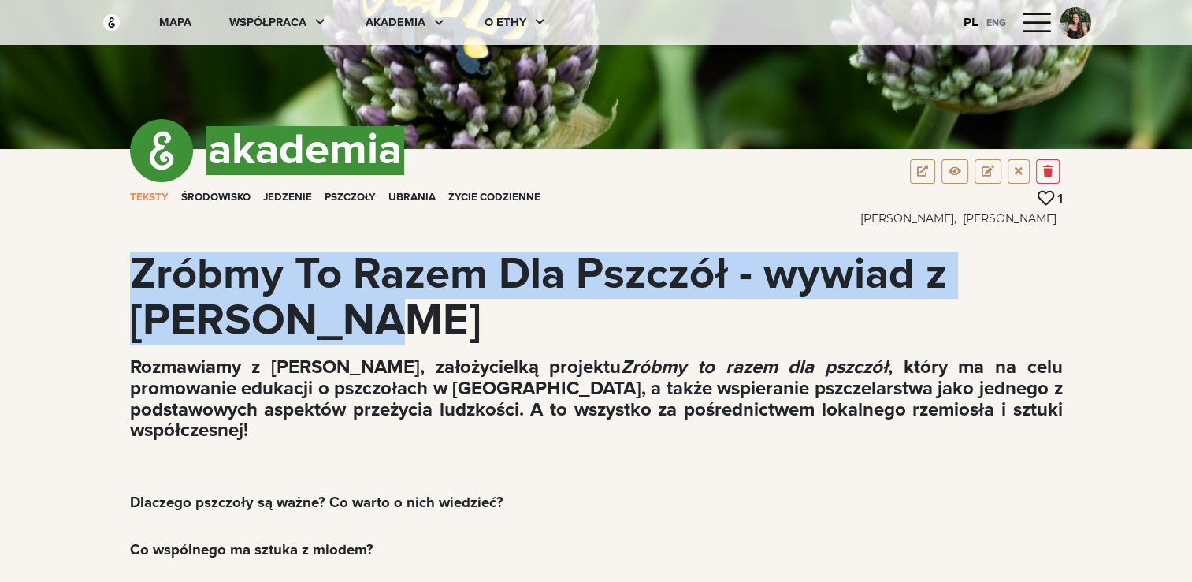
drag, startPoint x: 132, startPoint y: 268, endPoint x: 392, endPoint y: 307, distance: 262.3
click at [392, 307] on div "Zróbmy To Razem Dla Pszczół - wywiad z [PERSON_NAME]" at bounding box center [596, 298] width 933 height 92
copy div "Zróbmy To Razem Dla Pszczół - wywiad z [PERSON_NAME]"
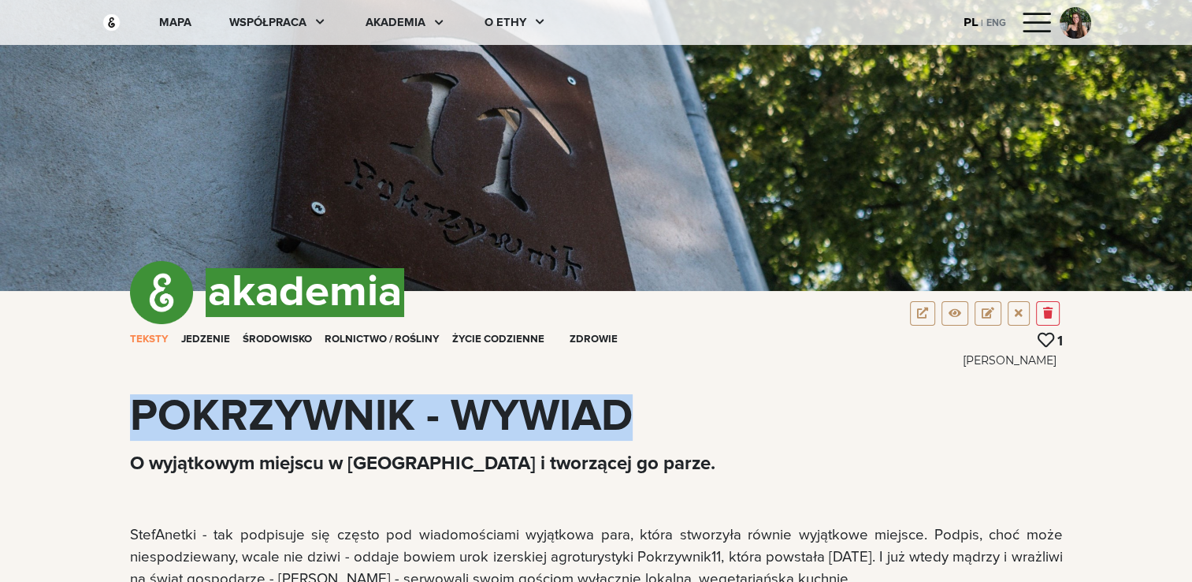
drag, startPoint x: 649, startPoint y: 420, endPoint x: 136, endPoint y: 416, distance: 513.1
click at [136, 416] on div "POKRZYWNIK - WYWIAD" at bounding box center [596, 417] width 933 height 47
copy div "POKRZYWNIK - WYWIAD"
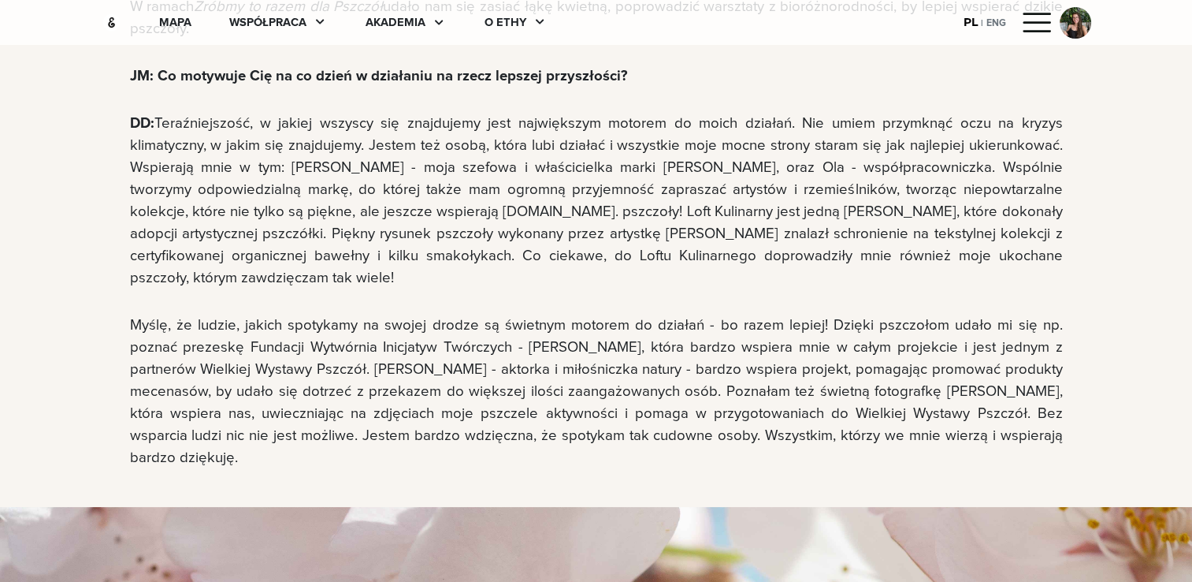
scroll to position [5966, 0]
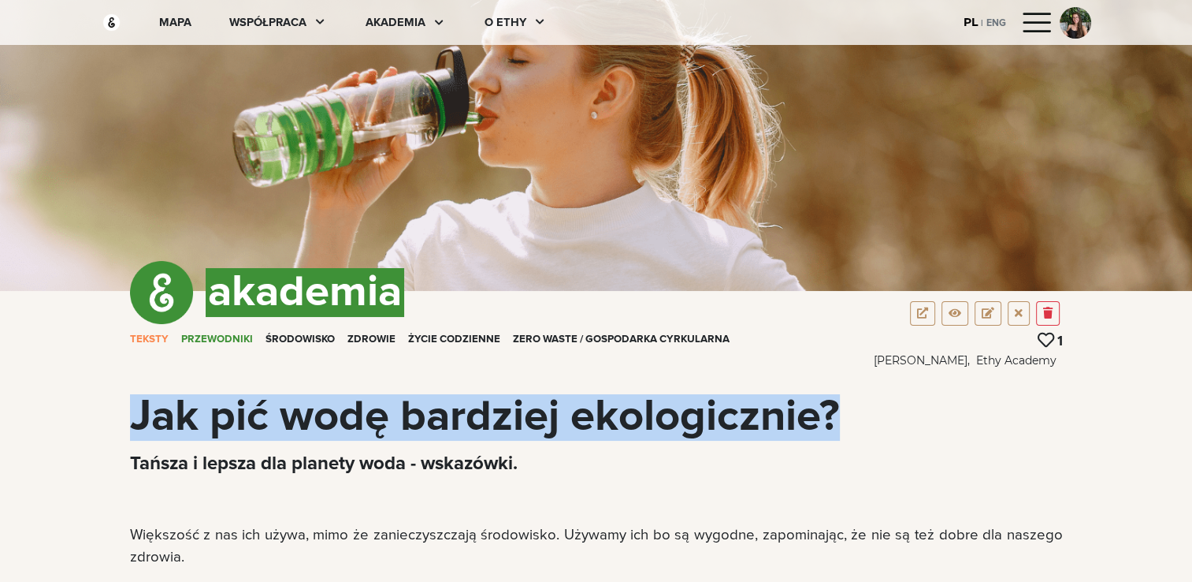
drag, startPoint x: 132, startPoint y: 407, endPoint x: 848, endPoint y: 415, distance: 716.5
click at [848, 415] on div "Jak pić wodę bardziej ekologicznie?" at bounding box center [596, 417] width 933 height 47
copy div "Jak pić wodę bardziej ekologicznie?"
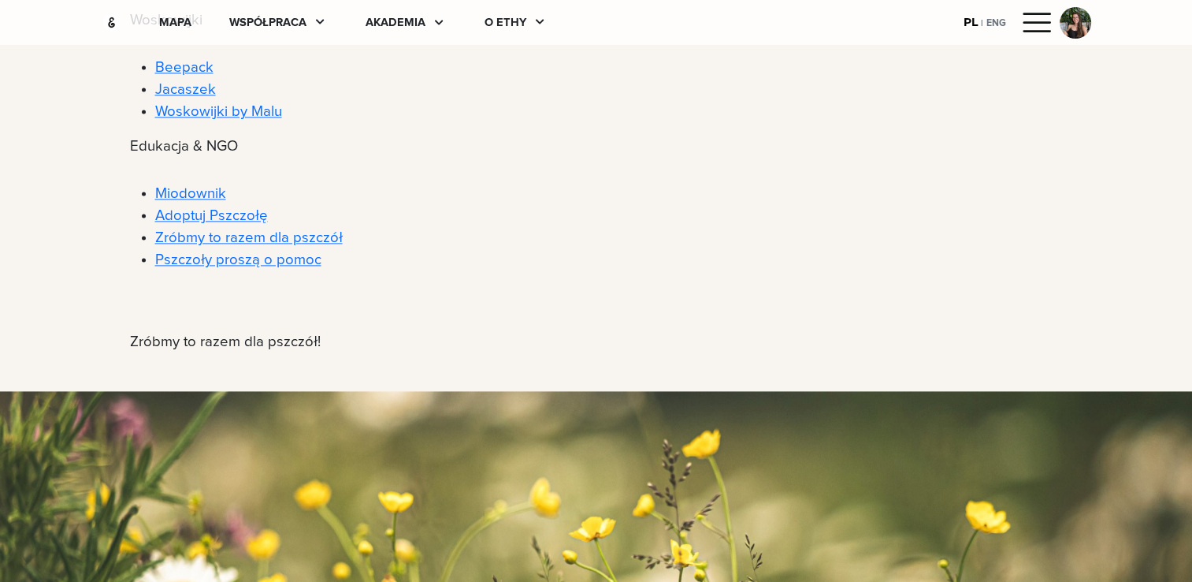
scroll to position [2185, 0]
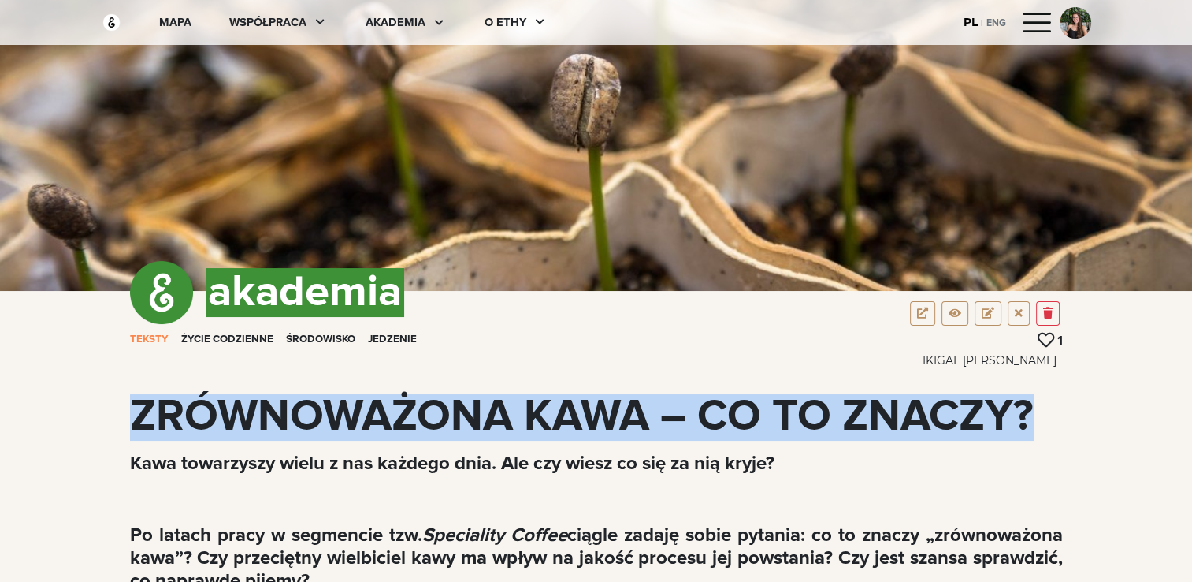
drag, startPoint x: 129, startPoint y: 422, endPoint x: 1094, endPoint y: 408, distance: 964.8
click at [1094, 408] on div "akademia TEKSTY Życie codzienne Środowisko Jedzenie 1 IKIGAL [PERSON_NAME] ZRÓW…" at bounding box center [596, 366] width 1009 height 150
copy div "ZRÓWNOWAŻONA KAWA – CO TO ZNACZY?"
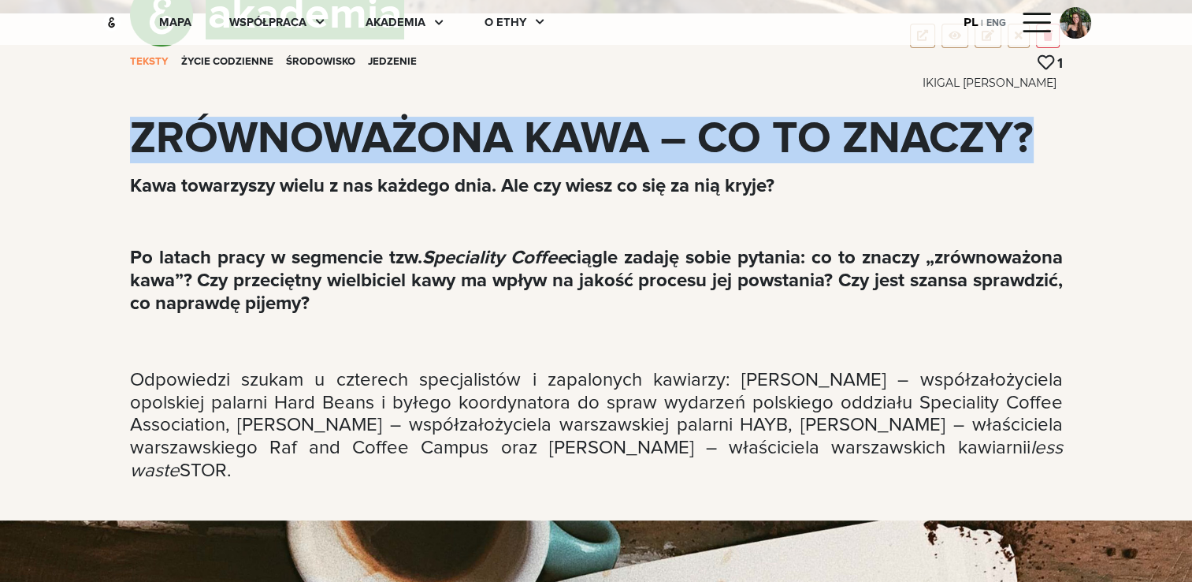
scroll to position [284, 0]
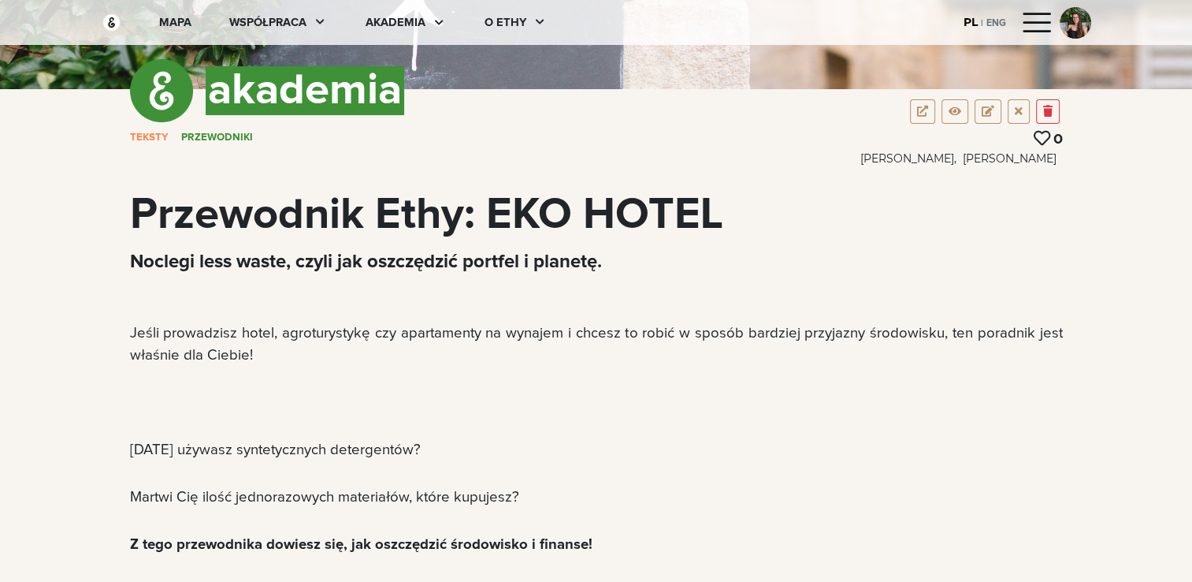
scroll to position [200, 0]
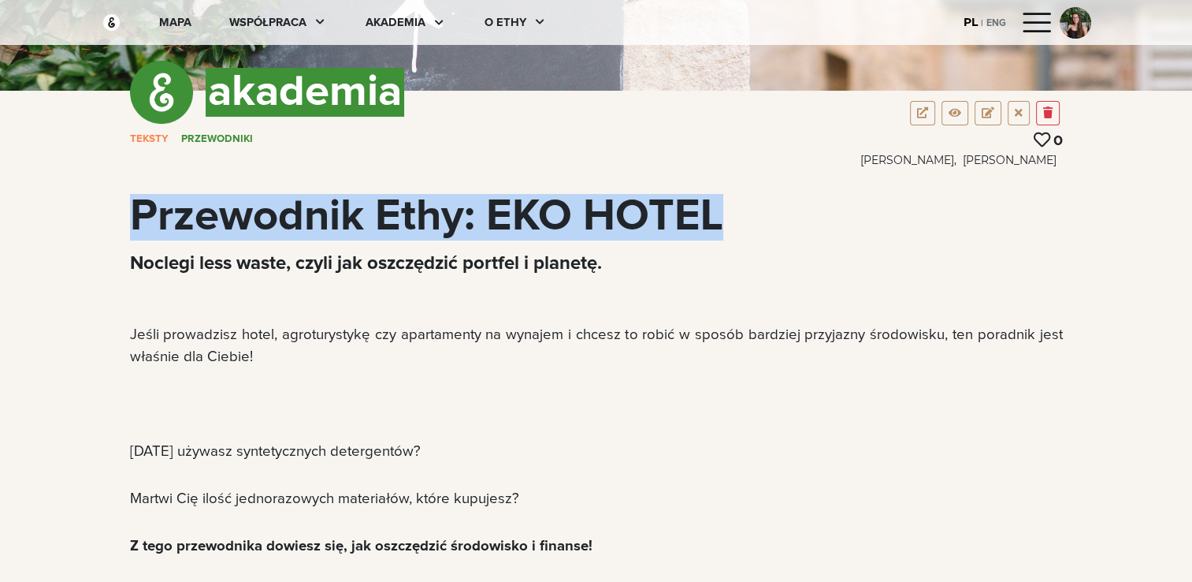
drag, startPoint x: 128, startPoint y: 209, endPoint x: 727, endPoint y: 217, distance: 599.1
click at [727, 217] on div "Przewodnik Ethy: EKO HOTEL" at bounding box center [597, 217] width 952 height 47
copy div "Przewodnik Ethy: EKO HOTEL"
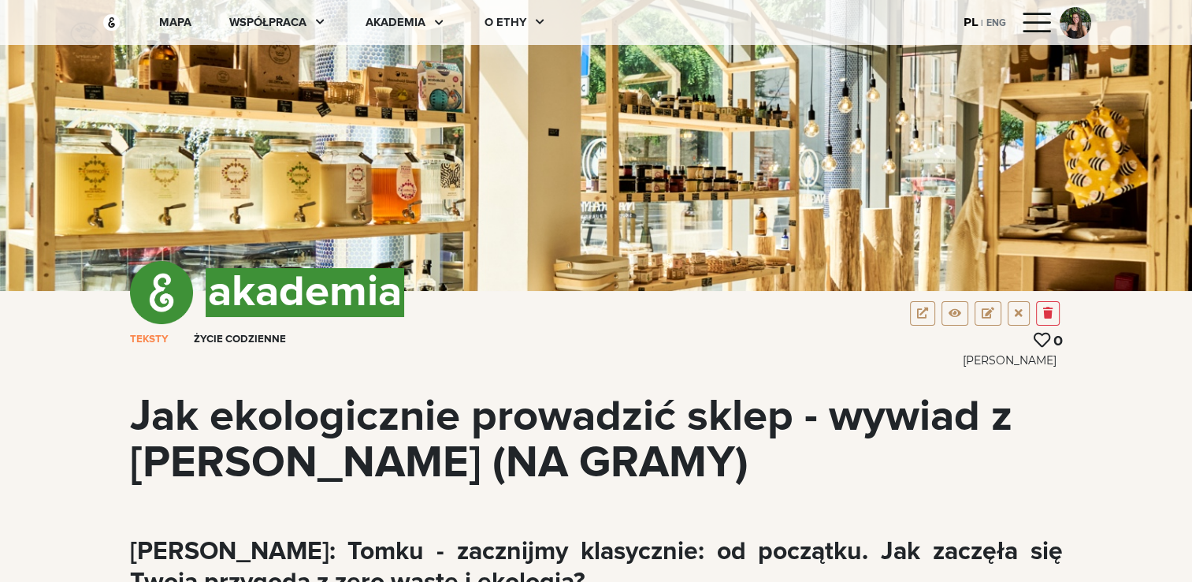
drag, startPoint x: 779, startPoint y: 465, endPoint x: 110, endPoint y: 416, distance: 671.7
click at [110, 416] on div "akademia TEKSTY Życie codzienne 0 Julia Mafalda Viviani Jak ekologicznie prowad…" at bounding box center [596, 388] width 1009 height 195
copy div "Jak ekologicznie prowadzić sklep - wywiad z Tomkiem Kulisiem (NA GRAMY)"
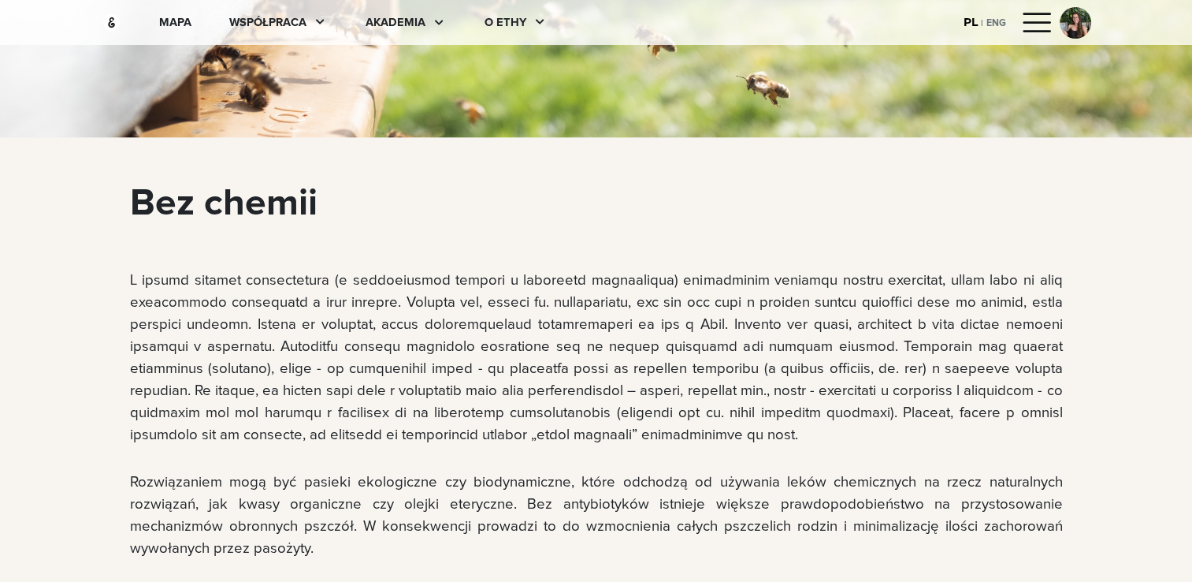
scroll to position [1787, 0]
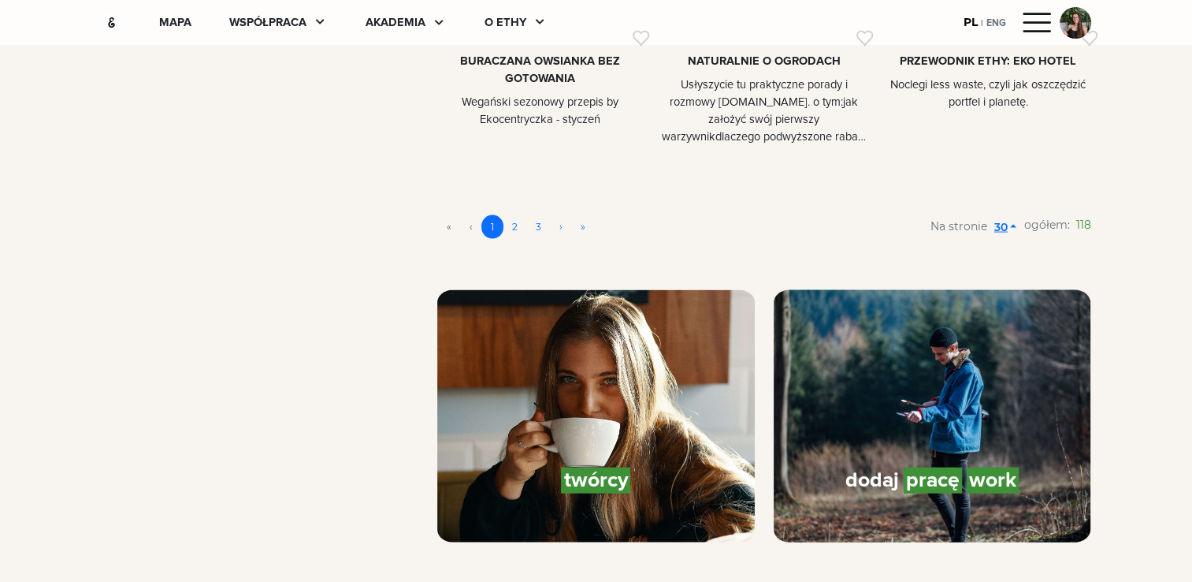
scroll to position [3298, 0]
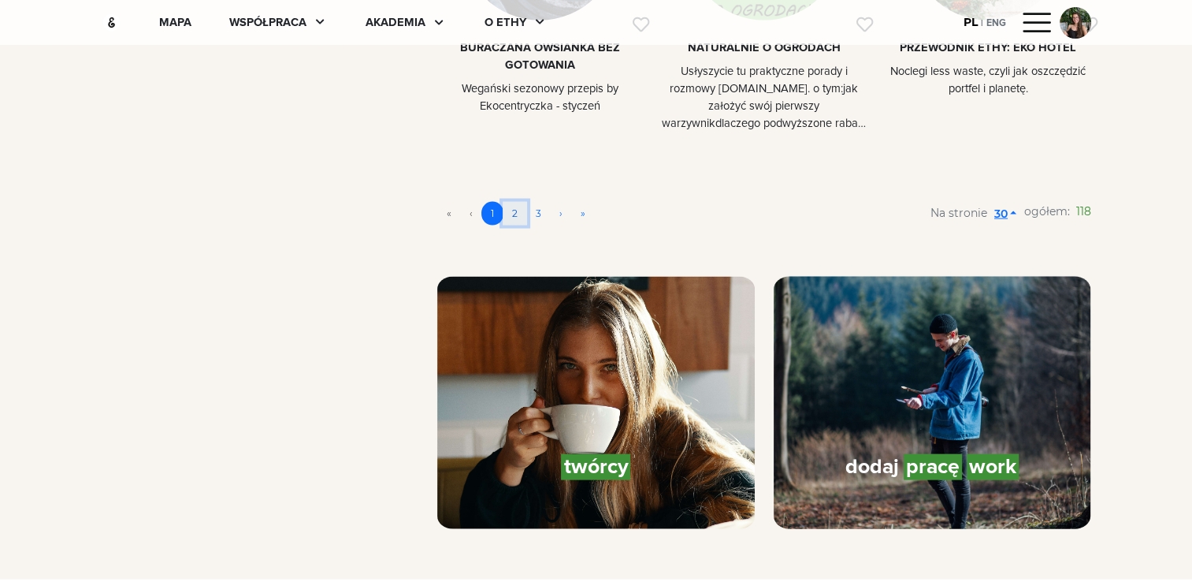
click at [516, 202] on link "2" at bounding box center [515, 214] width 24 height 24
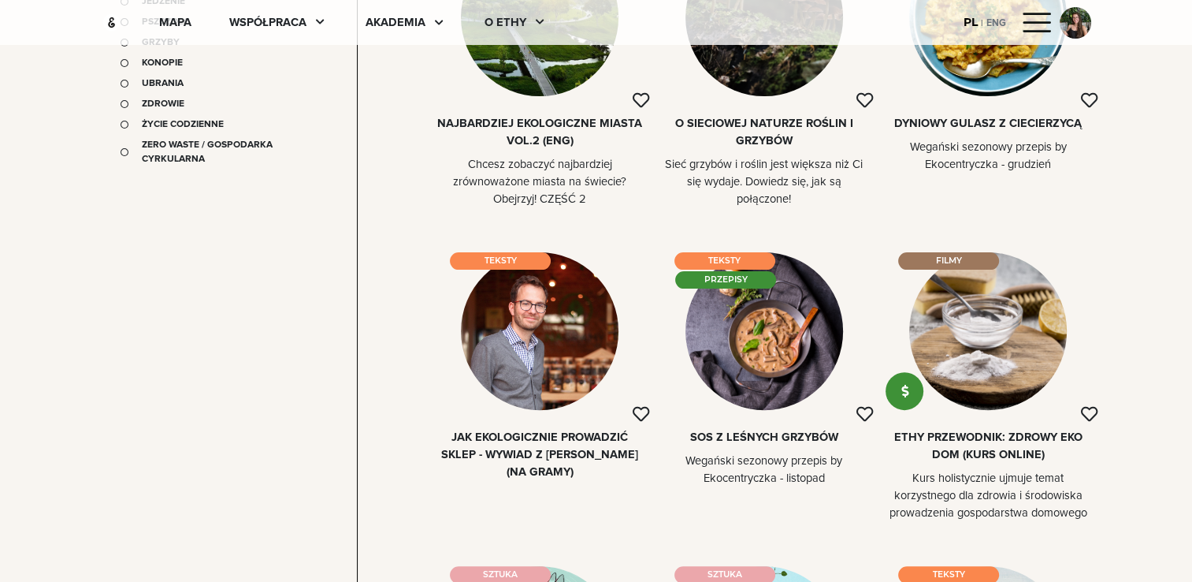
scroll to position [0, 0]
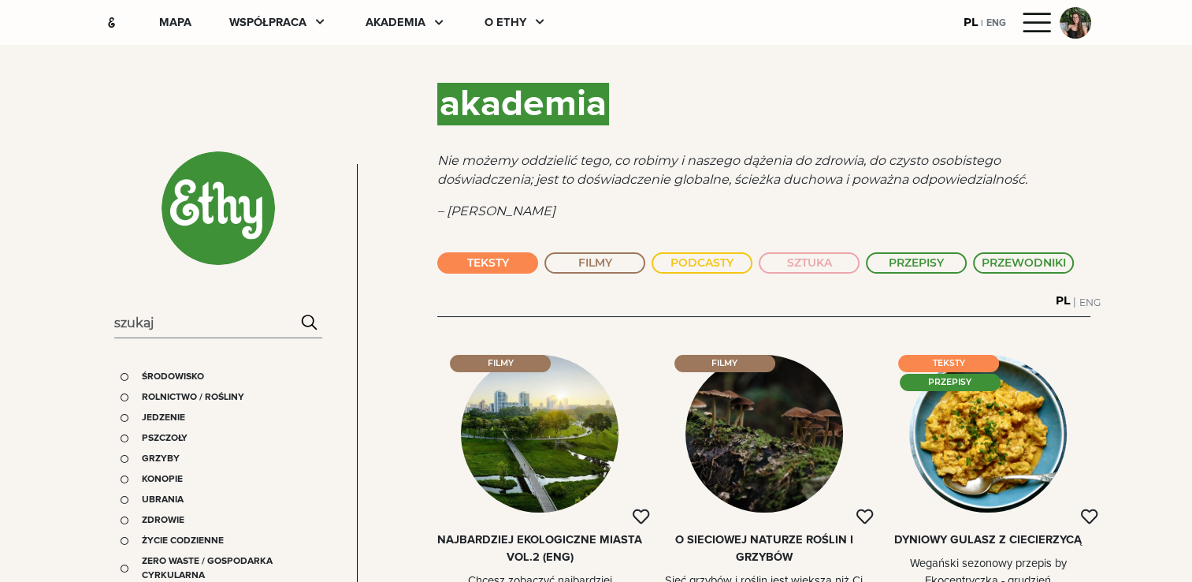
click at [530, 268] on button "TEKSTY" at bounding box center [487, 262] width 101 height 21
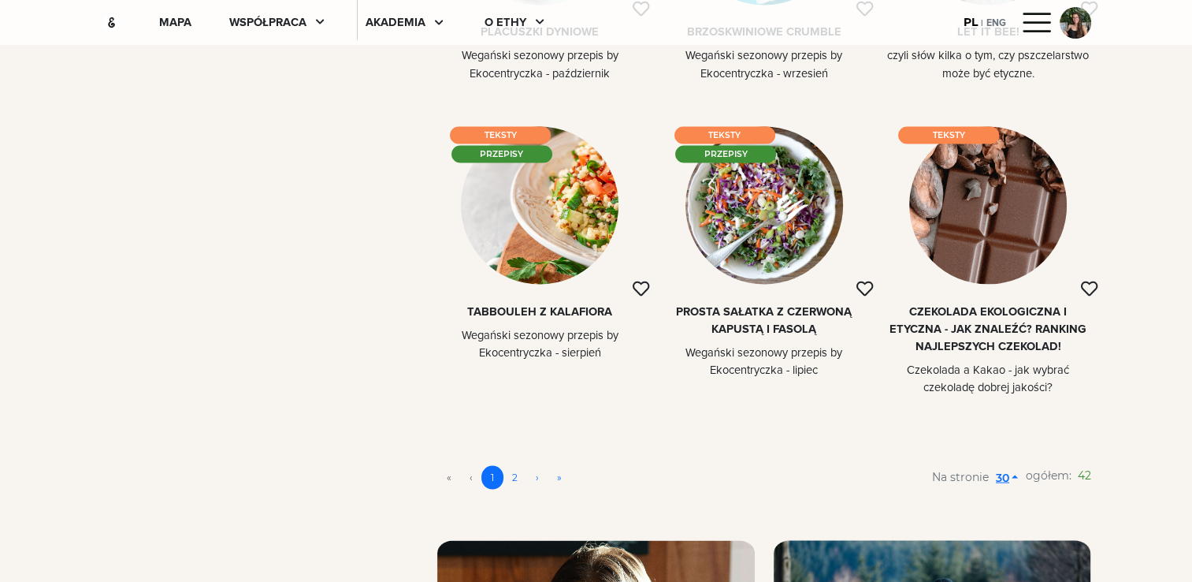
scroll to position [2959, 0]
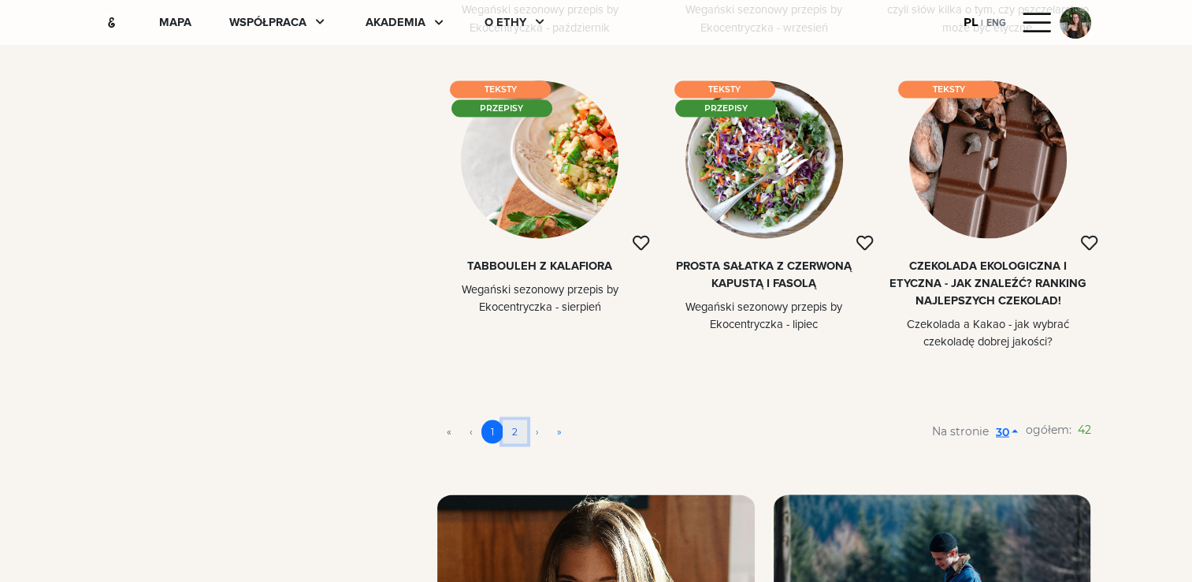
click at [513, 428] on link "2" at bounding box center [515, 431] width 24 height 24
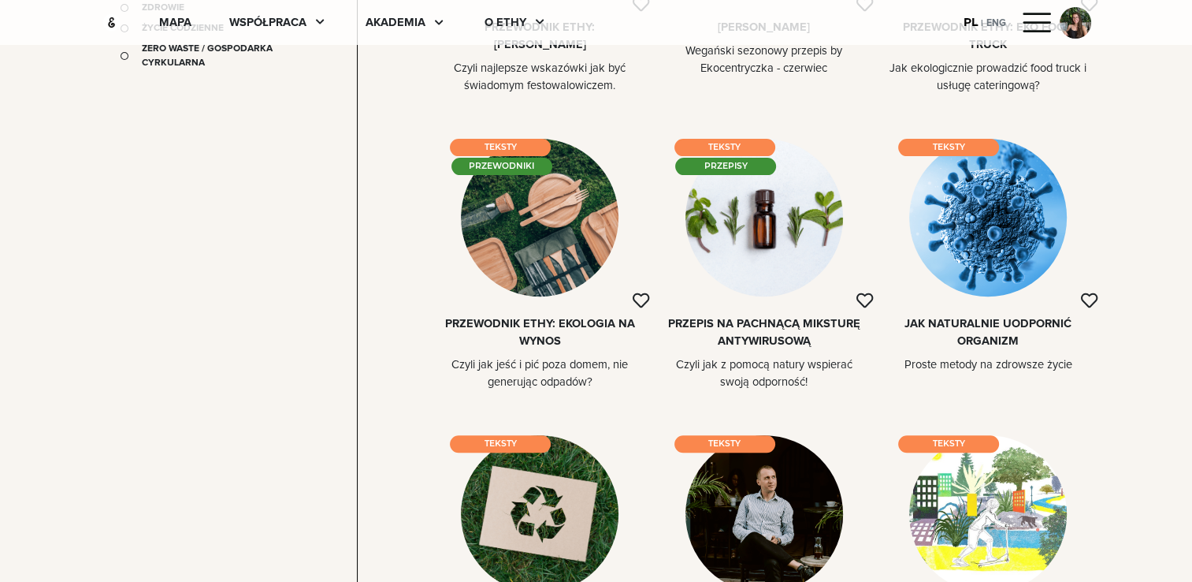
scroll to position [0, 0]
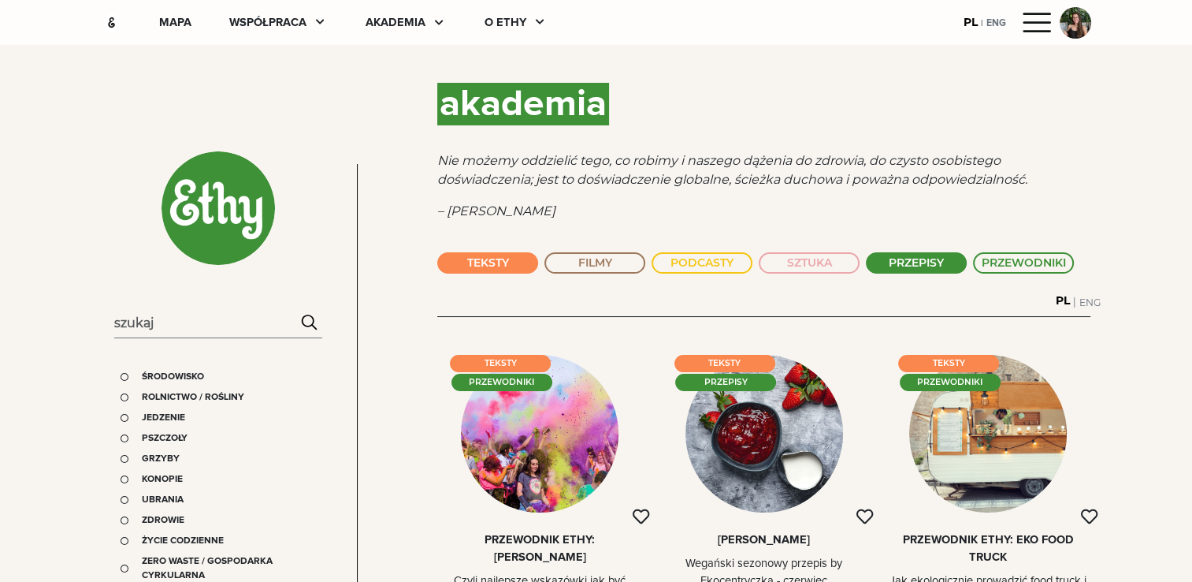
click at [897, 263] on button "PRZEPISY" at bounding box center [916, 262] width 101 height 21
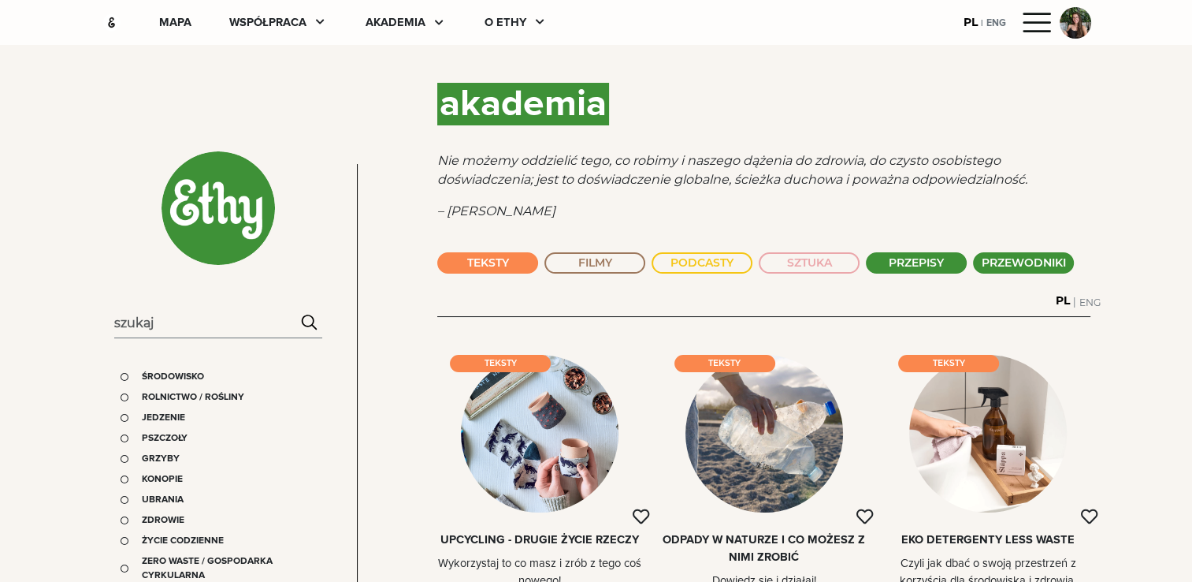
click at [1025, 262] on button "PRZEWODNIKI" at bounding box center [1023, 262] width 101 height 21
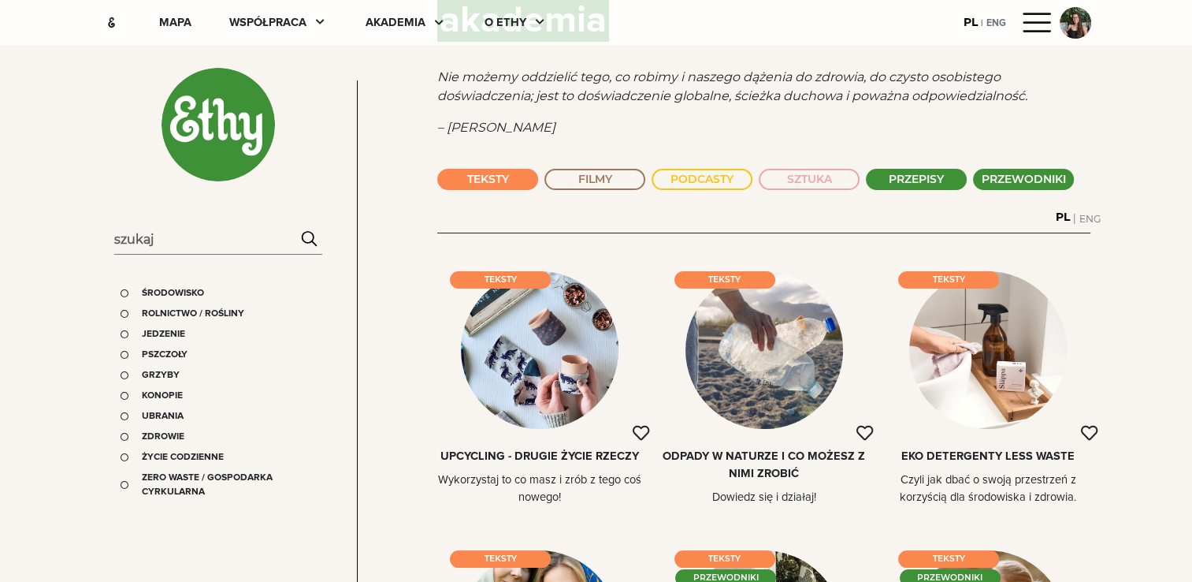
scroll to position [118, 0]
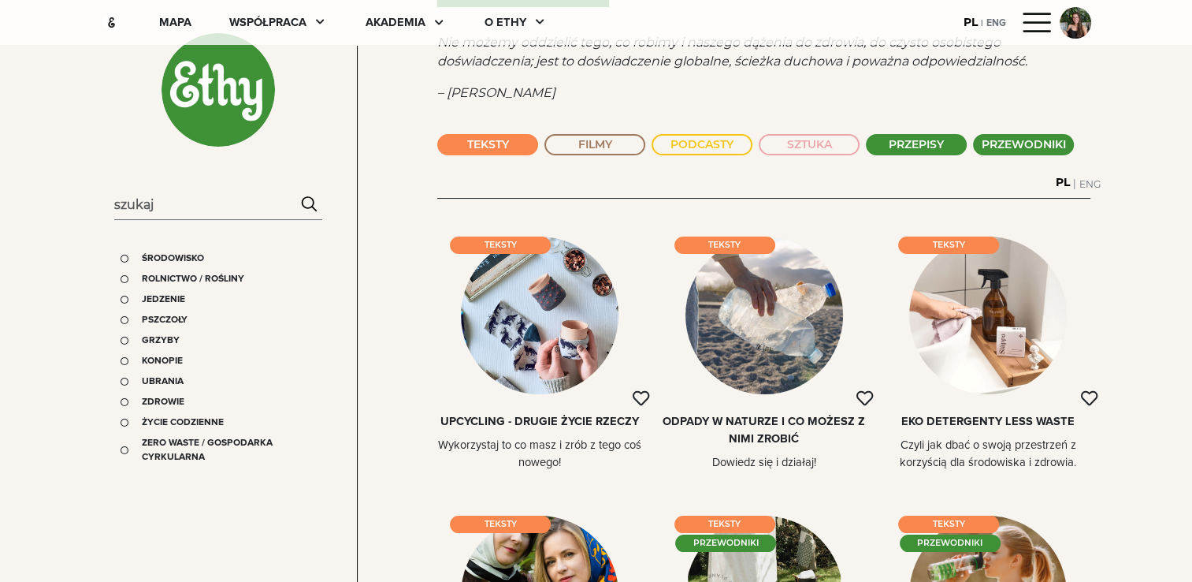
click at [950, 136] on button "PRZEPISY" at bounding box center [916, 144] width 101 height 21
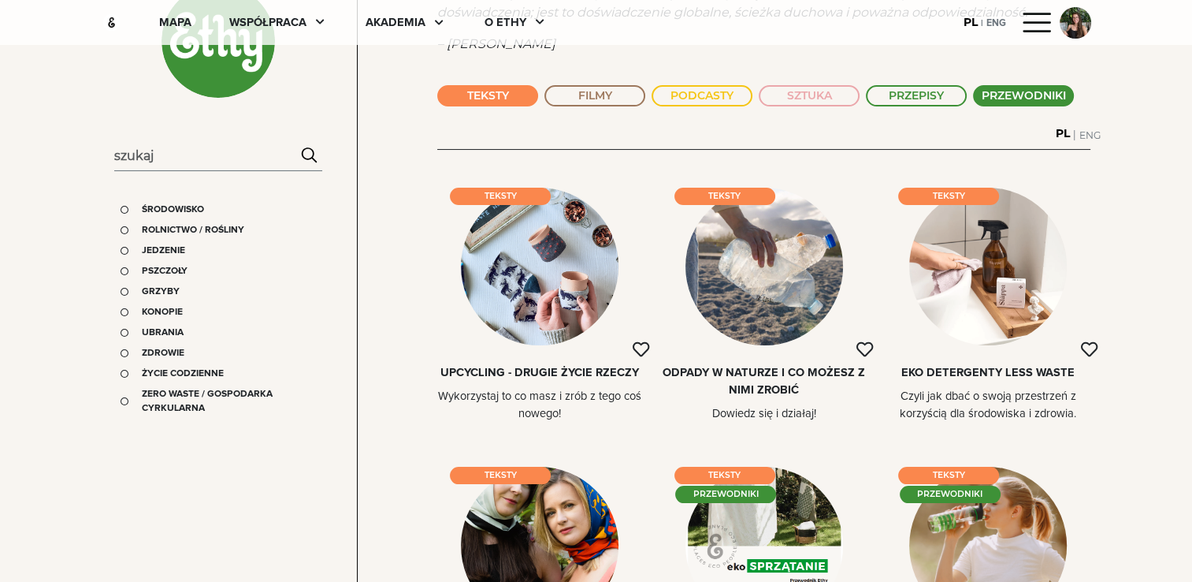
scroll to position [0, 0]
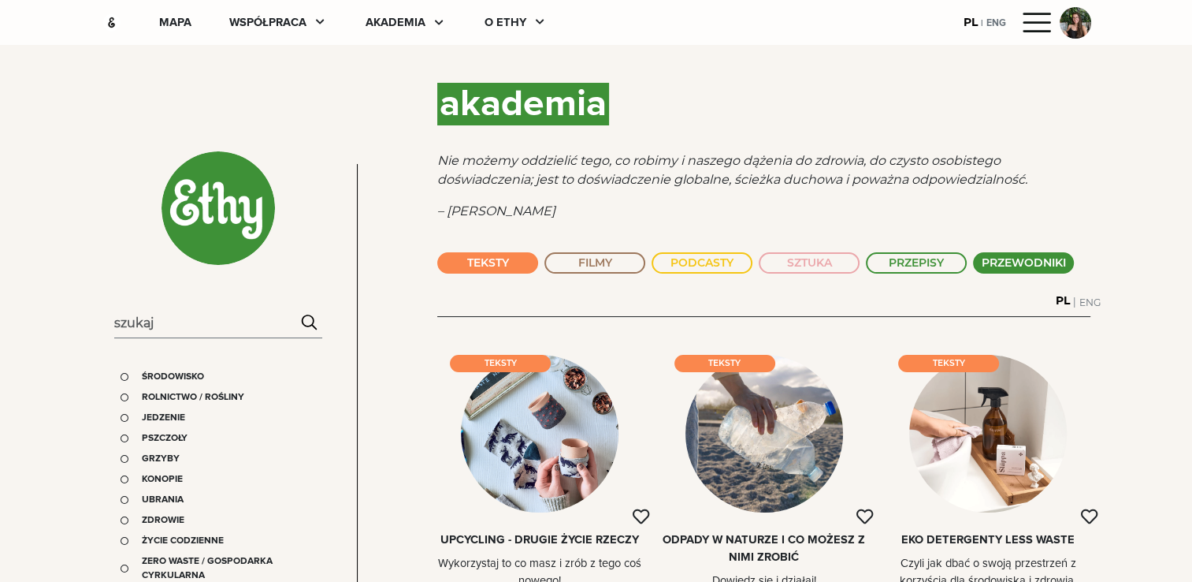
click at [503, 255] on button "TEKSTY" at bounding box center [487, 262] width 101 height 21
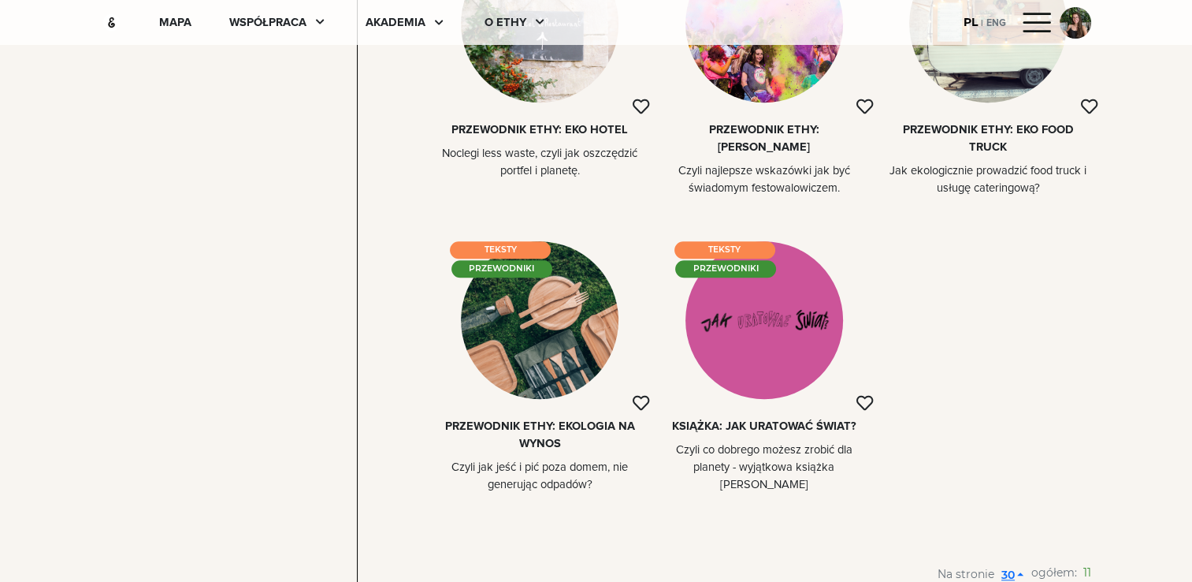
scroll to position [1039, 0]
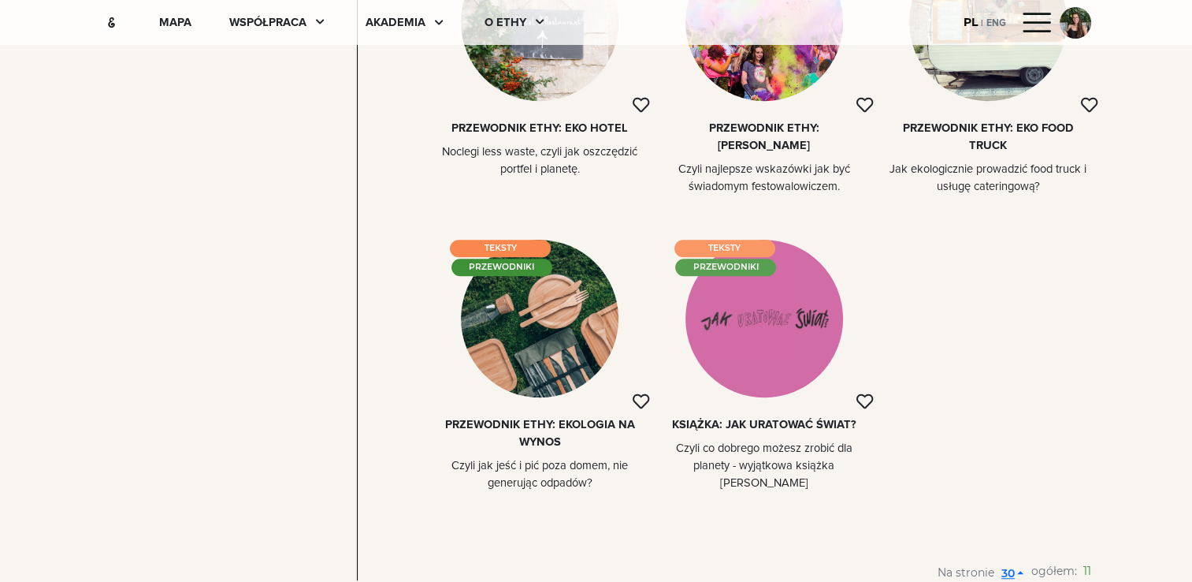
click at [765, 326] on div at bounding box center [765, 319] width 158 height 158
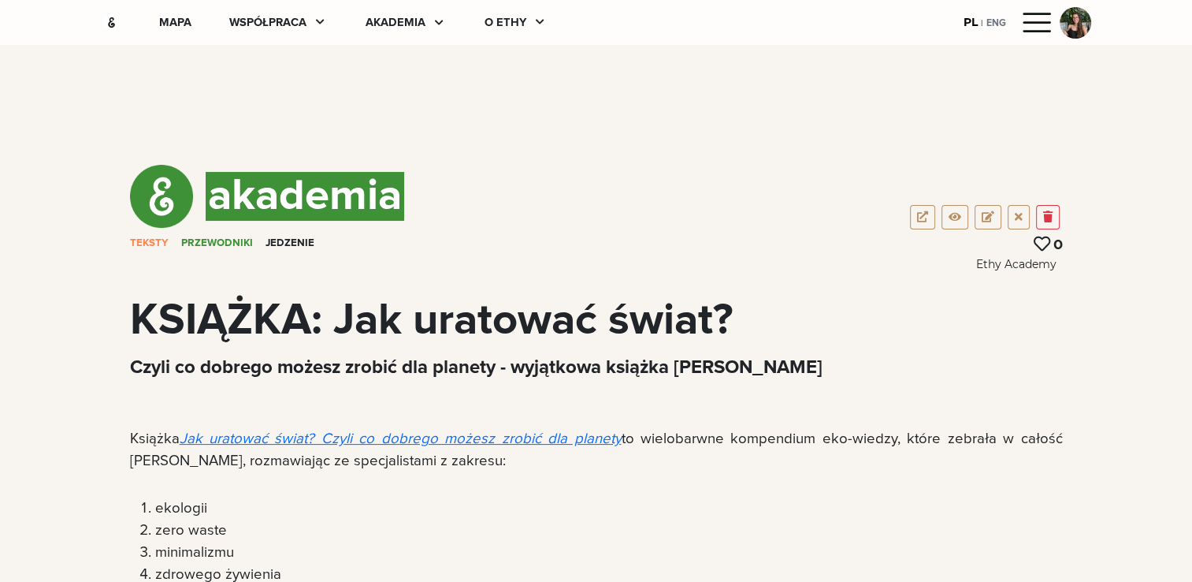
scroll to position [98, 0]
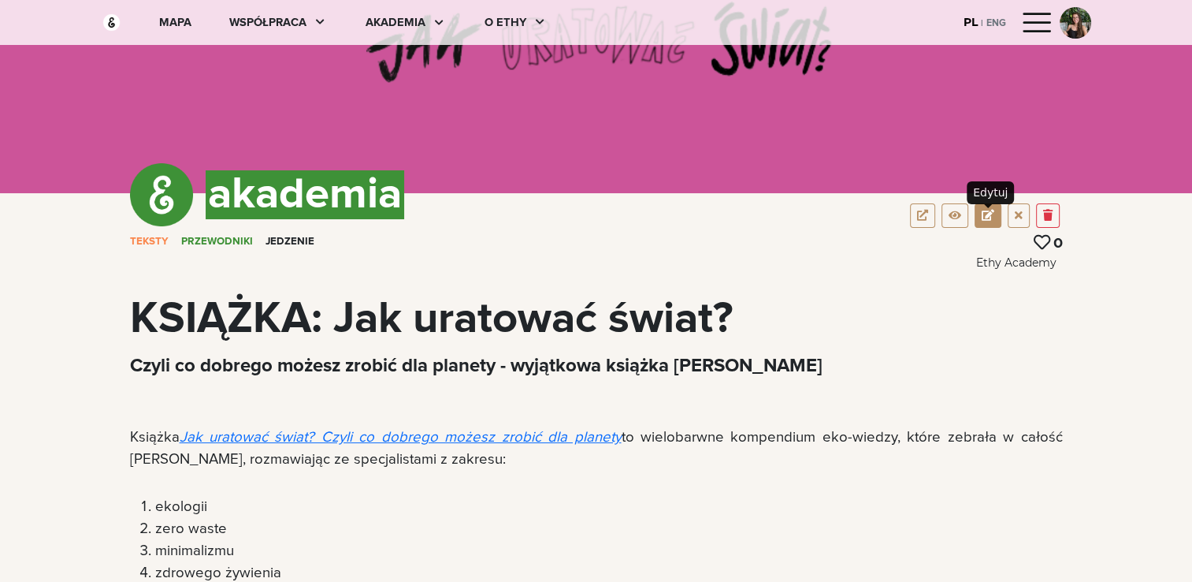
click at [996, 219] on button at bounding box center [988, 215] width 27 height 24
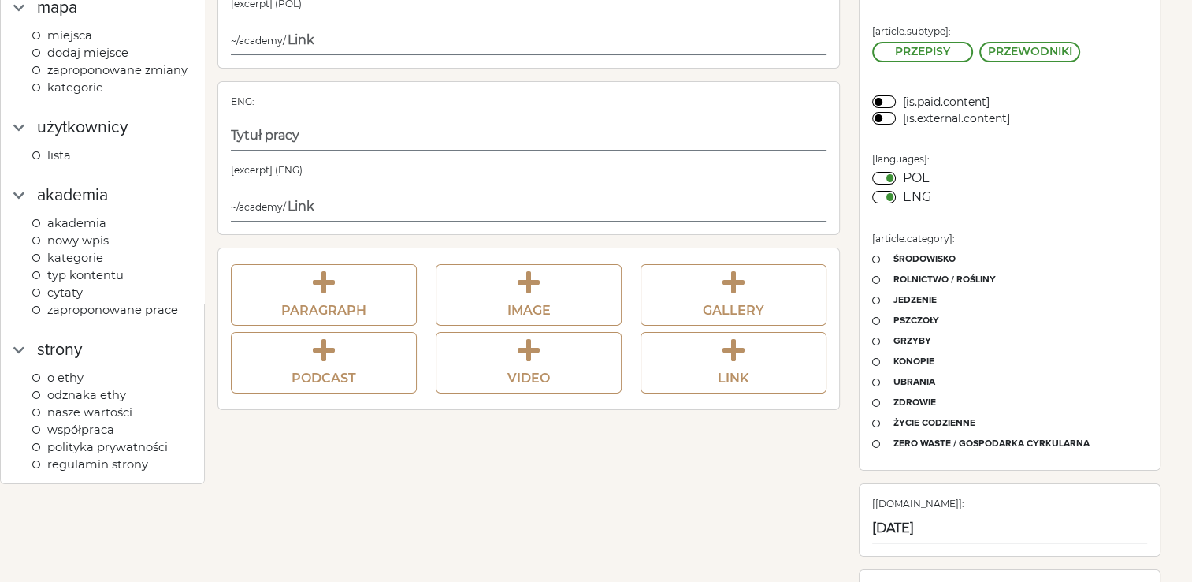
scroll to position [38, 0]
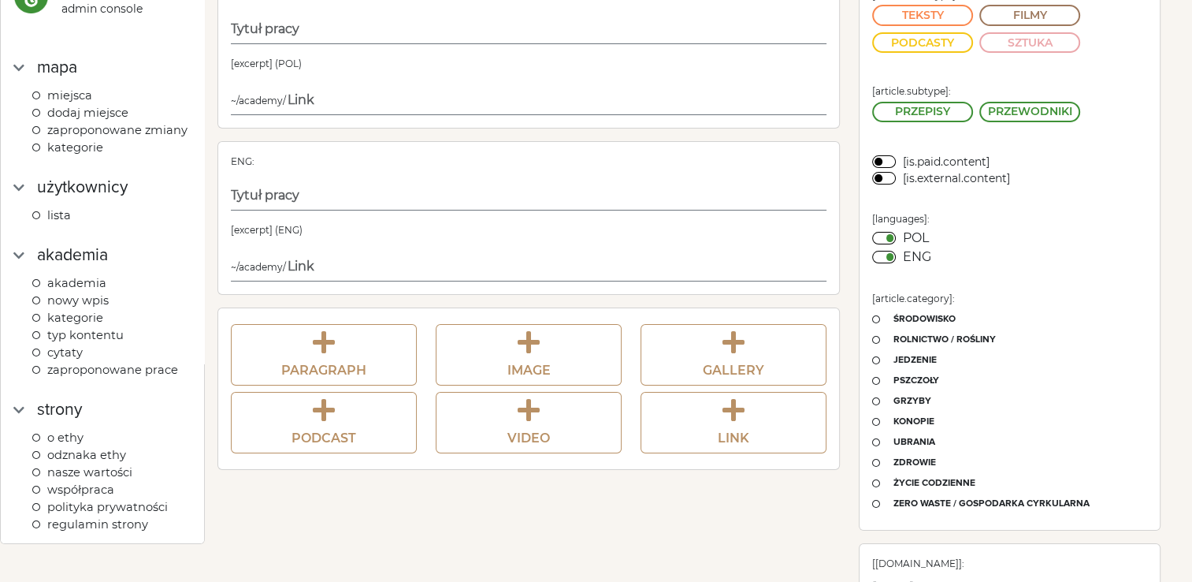
type input "KSIĄŻKA: Jak uratować świat?"
type input "ksiazka-jak-uratowac-swiat-areta-szpura"
type input "06/07/2019"
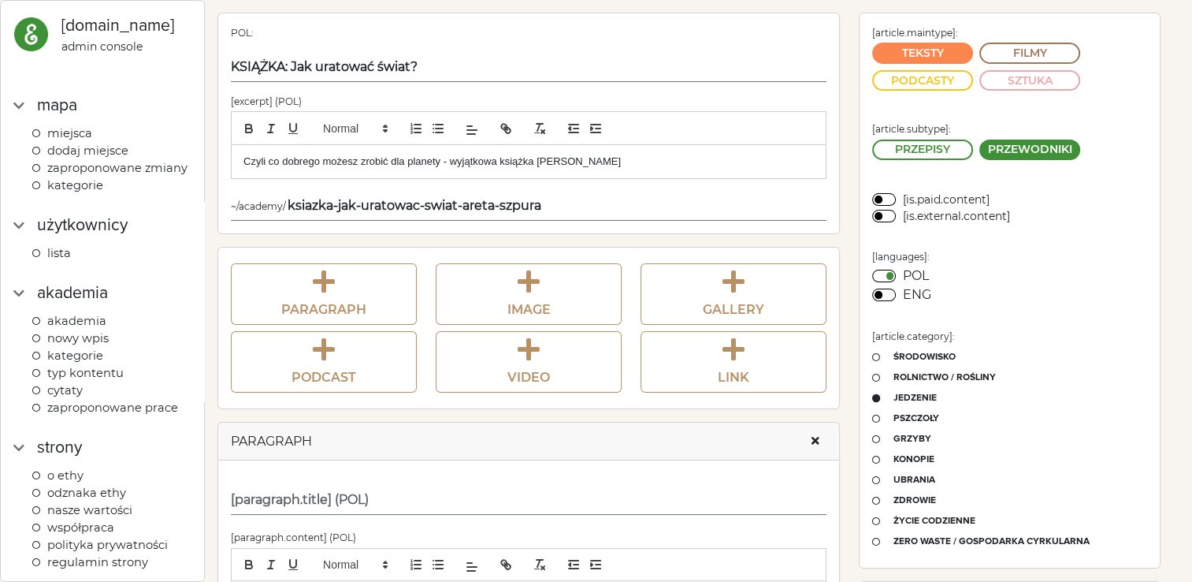
click at [1060, 143] on button "PRZEWODNIKI" at bounding box center [1030, 150] width 101 height 21
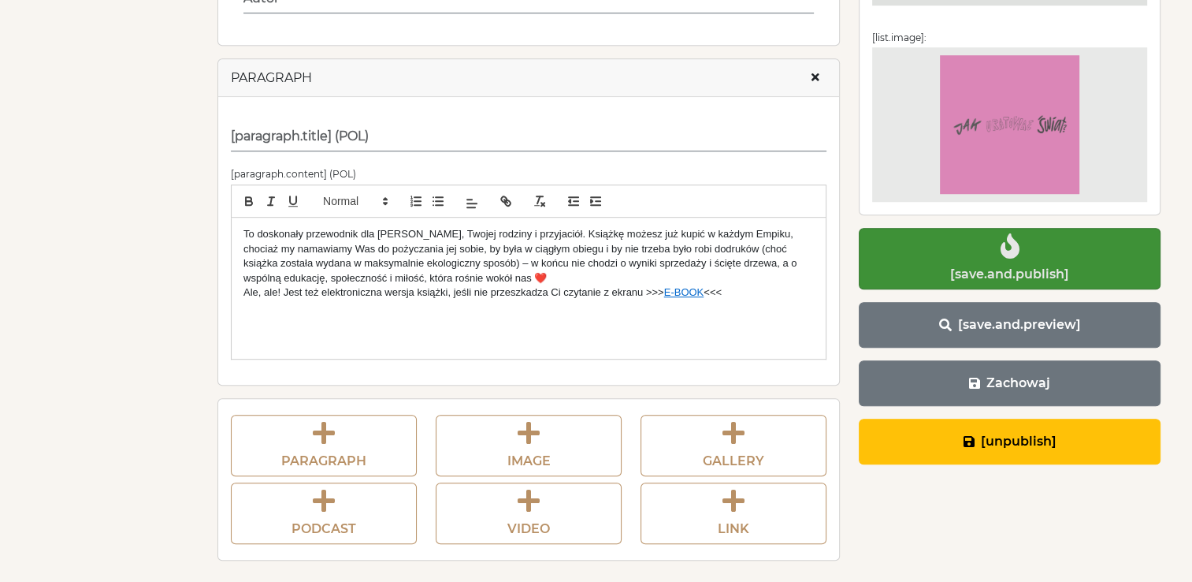
scroll to position [1037, 0]
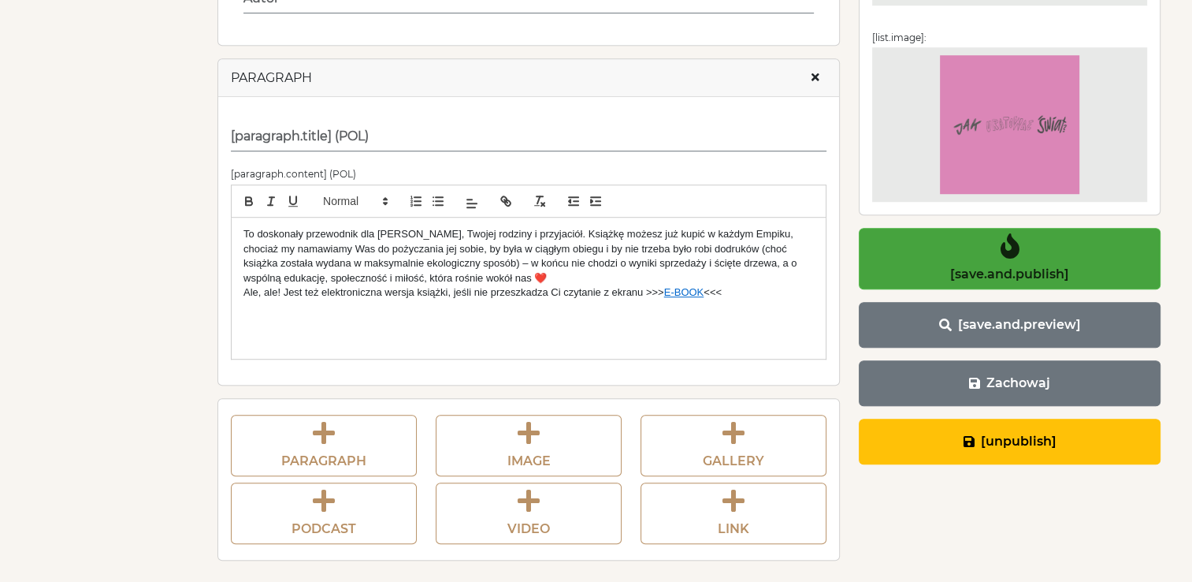
click at [1066, 235] on button "[save.and.publish]" at bounding box center [1010, 258] width 302 height 61
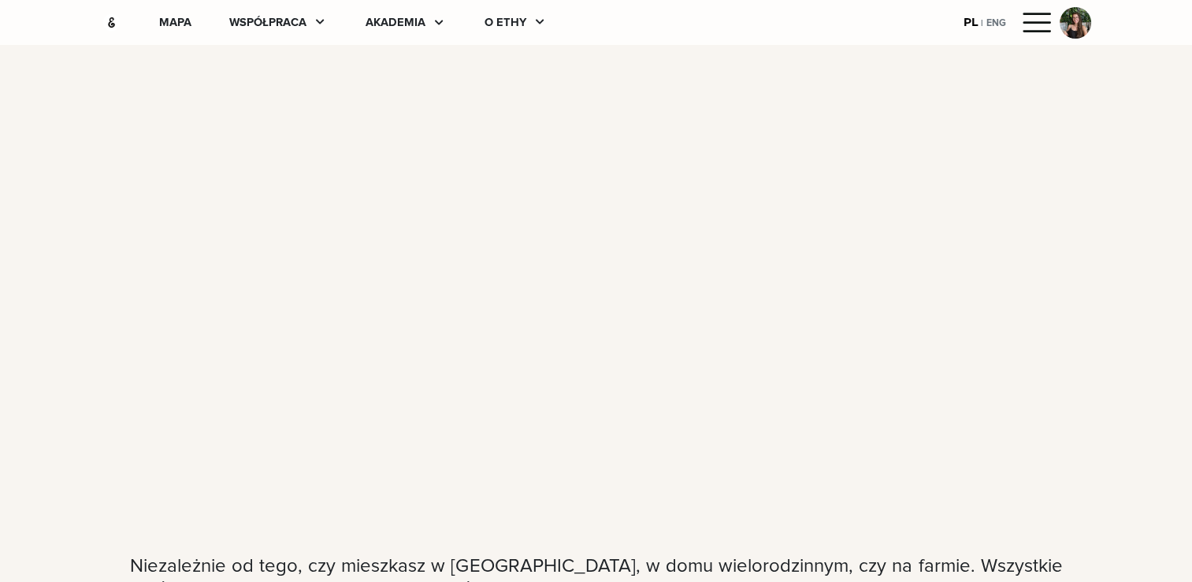
scroll to position [797, 0]
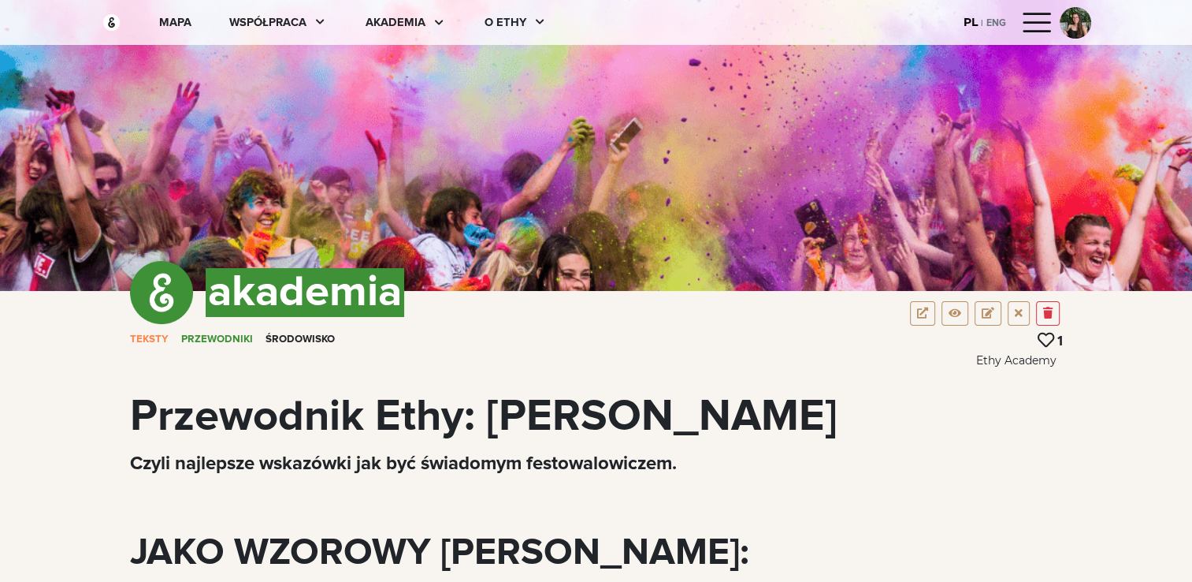
drag, startPoint x: 943, startPoint y: 407, endPoint x: 117, endPoint y: 421, distance: 826.1
click at [117, 421] on div "akademia TEKSTY PRZEWODNIKI Środowisko 1 Ethy Academy Przewodnik Ethy: EKO FEST…" at bounding box center [596, 366] width 1009 height 150
copy div "Przewodnik Ethy: EKO FESTIWALOWICZ"
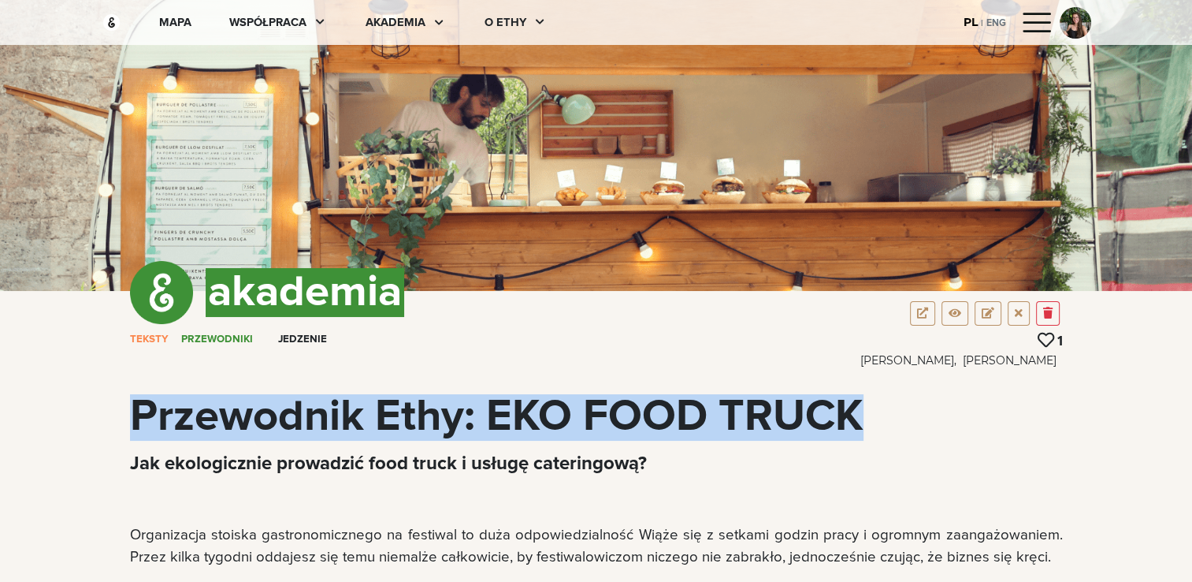
drag, startPoint x: 896, startPoint y: 402, endPoint x: 126, endPoint y: 418, distance: 770.2
click at [126, 418] on div "Przewodnik Ethy: EKO FOOD TRUCK" at bounding box center [597, 417] width 952 height 47
copy div "Przewodnik Ethy: EKO FOOD TRUCK"
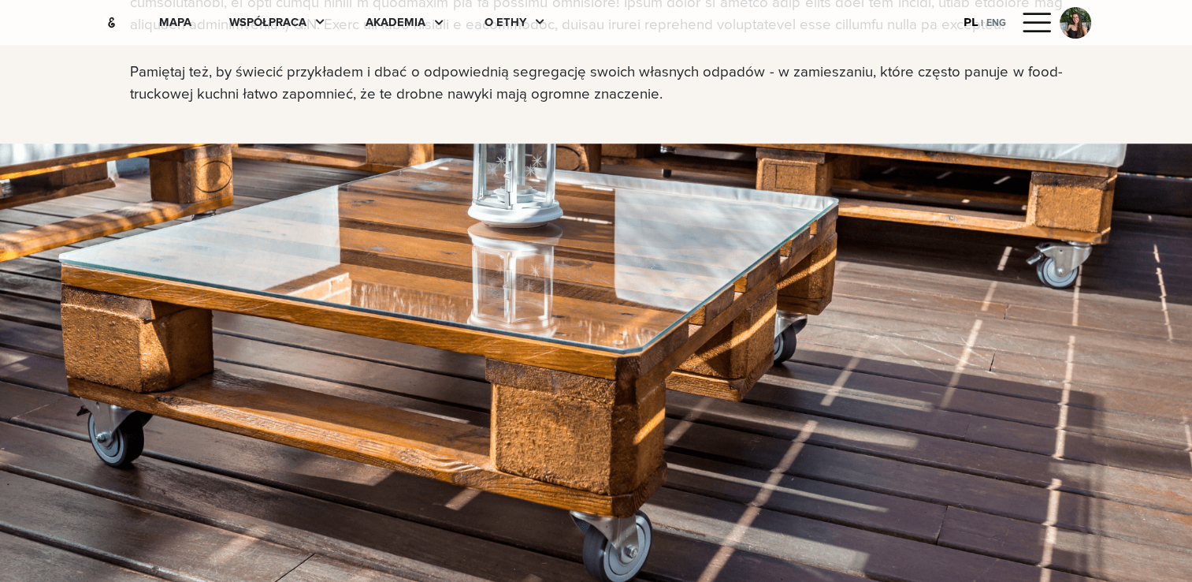
scroll to position [7273, 0]
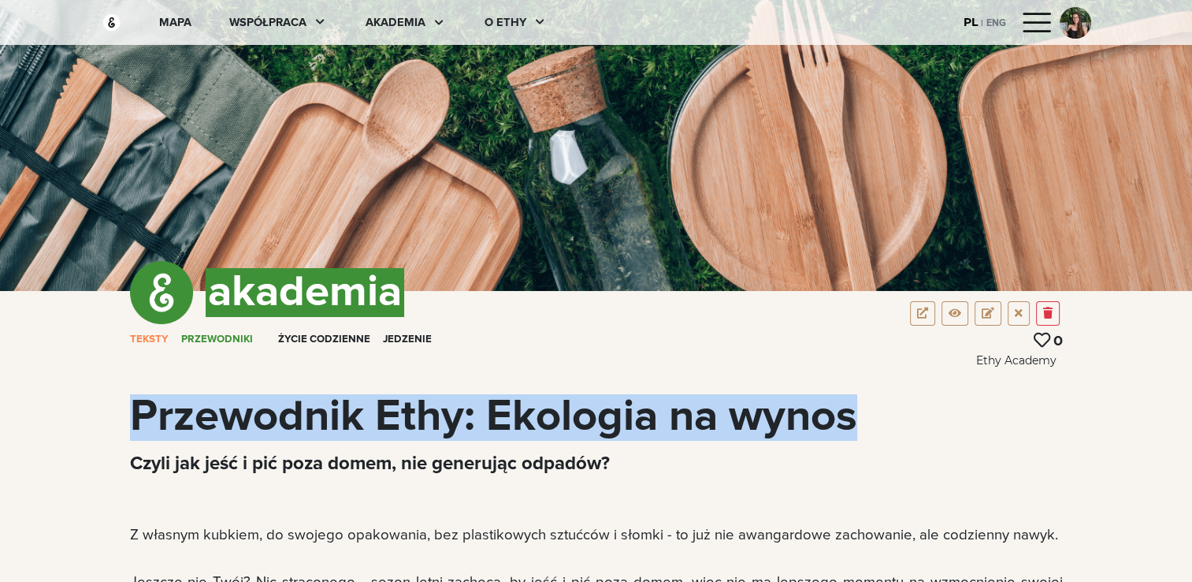
drag, startPoint x: 129, startPoint y: 403, endPoint x: 922, endPoint y: 395, distance: 792.9
click at [922, 395] on div "Przewodnik Ethy: Ekologia na wynos" at bounding box center [596, 417] width 933 height 47
copy div "Przewodnik Ethy: Ekologia na wynos"
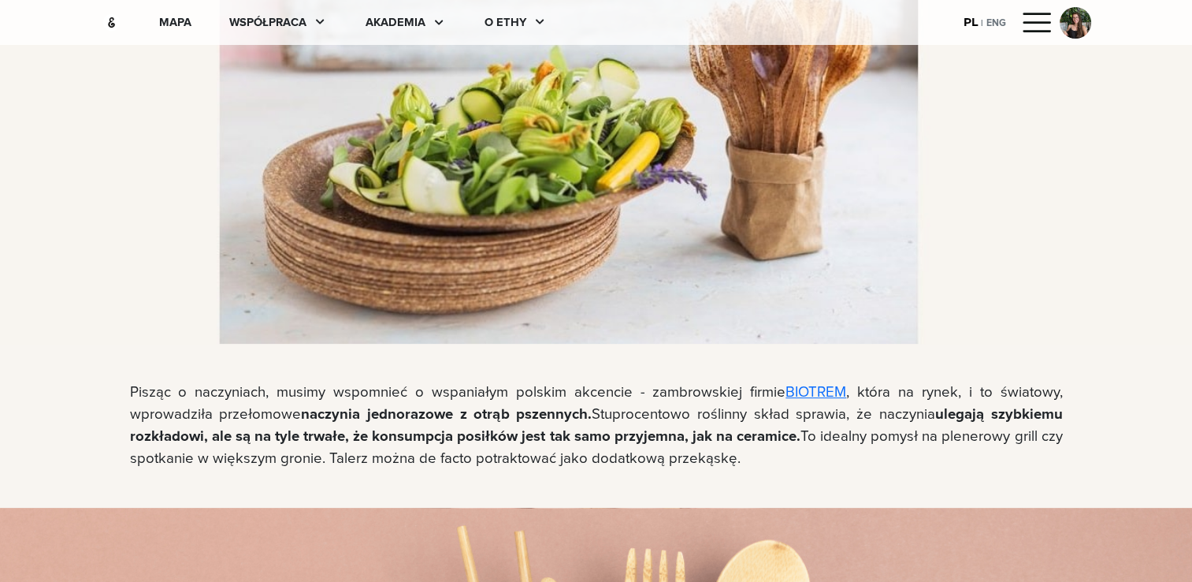
scroll to position [6554, 0]
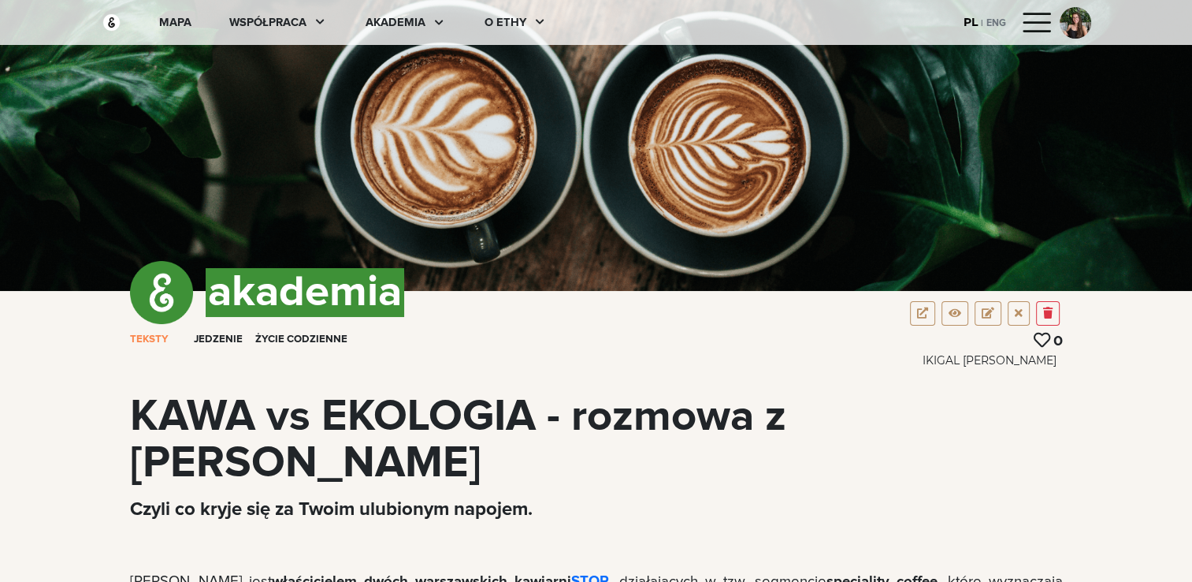
drag, startPoint x: 372, startPoint y: 453, endPoint x: 128, endPoint y: 413, distance: 247.6
click at [128, 413] on div "KAWA vs EKOLOGIA - rozmowa z Krzysztofem Rzymanem" at bounding box center [597, 440] width 952 height 92
copy div "KAWA vs EKOLOGIA - rozmowa z Krzysztofem Rzymanem"
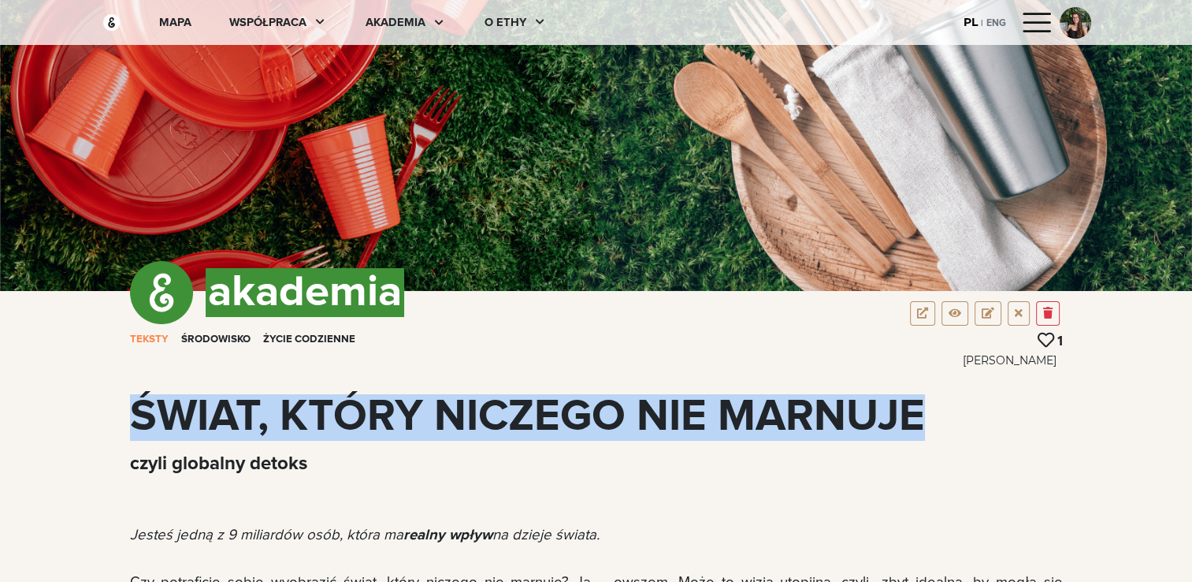
drag, startPoint x: 130, startPoint y: 410, endPoint x: 998, endPoint y: 415, distance: 867.8
click at [998, 415] on div "ŚWIAT, KTÓRY NICZEGO NIE MARNUJE" at bounding box center [596, 417] width 933 height 47
copy div "ŚWIAT, KTÓRY NICZEGO NIE MARNUJE"
